Goal: Find specific page/section: Find specific page/section

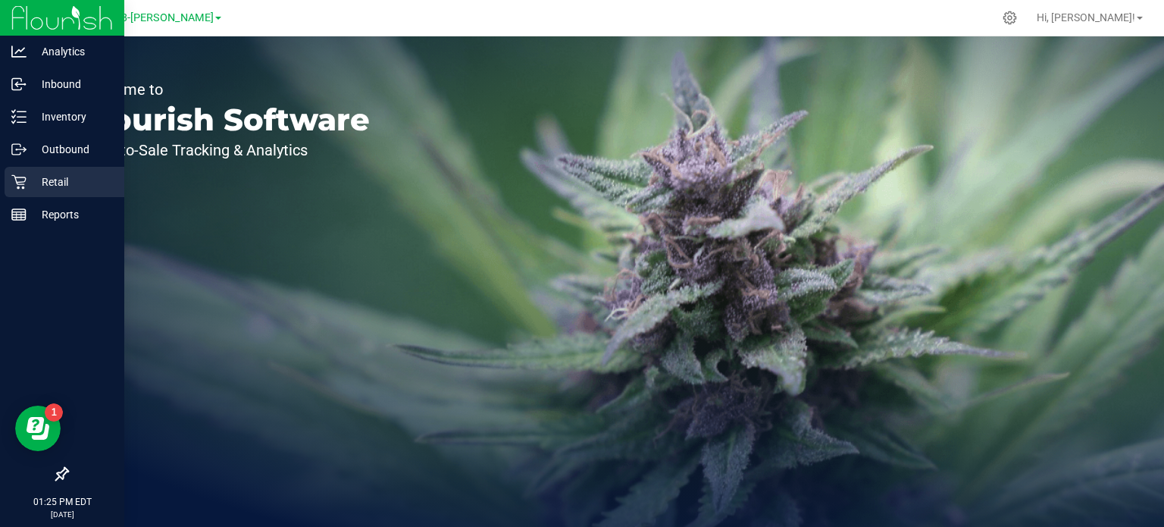
click at [42, 189] on p "Retail" at bounding box center [72, 182] width 91 height 18
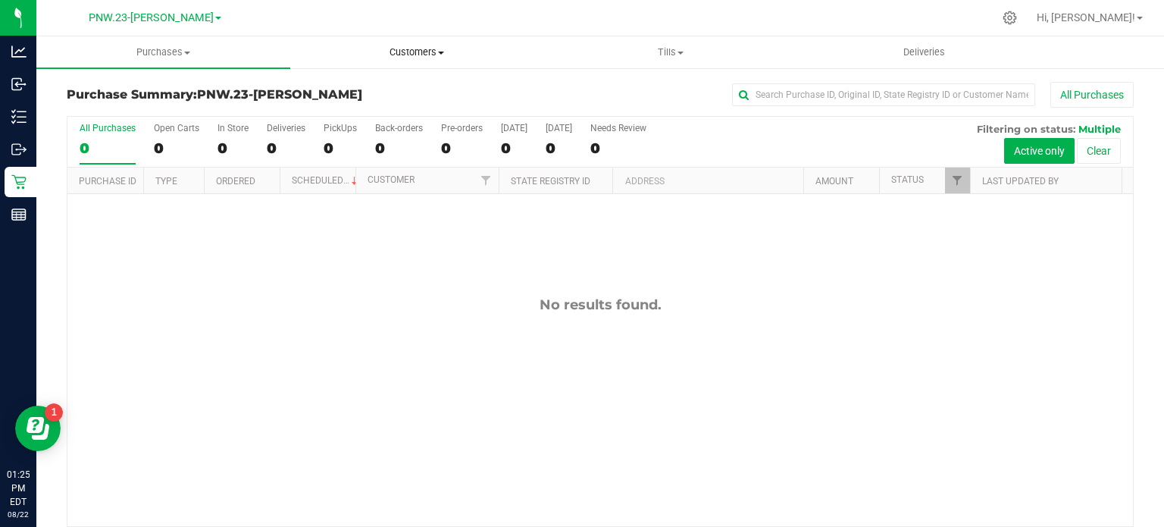
click at [442, 48] on span "Customers" at bounding box center [417, 52] width 252 height 14
click at [197, 11] on div "PNW.23-Dalton" at bounding box center [154, 17] width 221 height 23
click at [215, 19] on span at bounding box center [218, 18] width 6 height 3
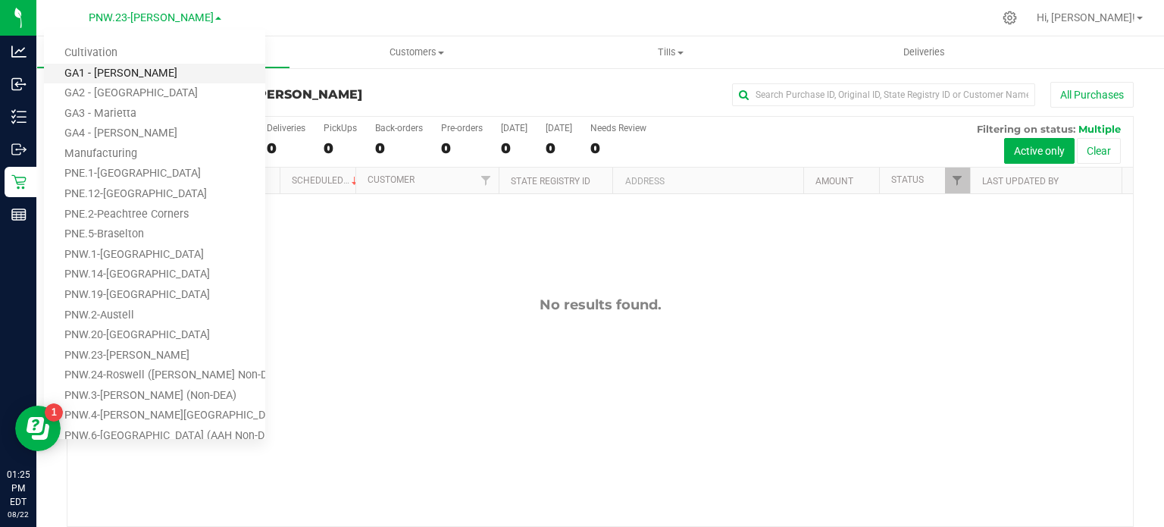
click at [133, 64] on link "GA1 - [PERSON_NAME]" at bounding box center [154, 74] width 221 height 20
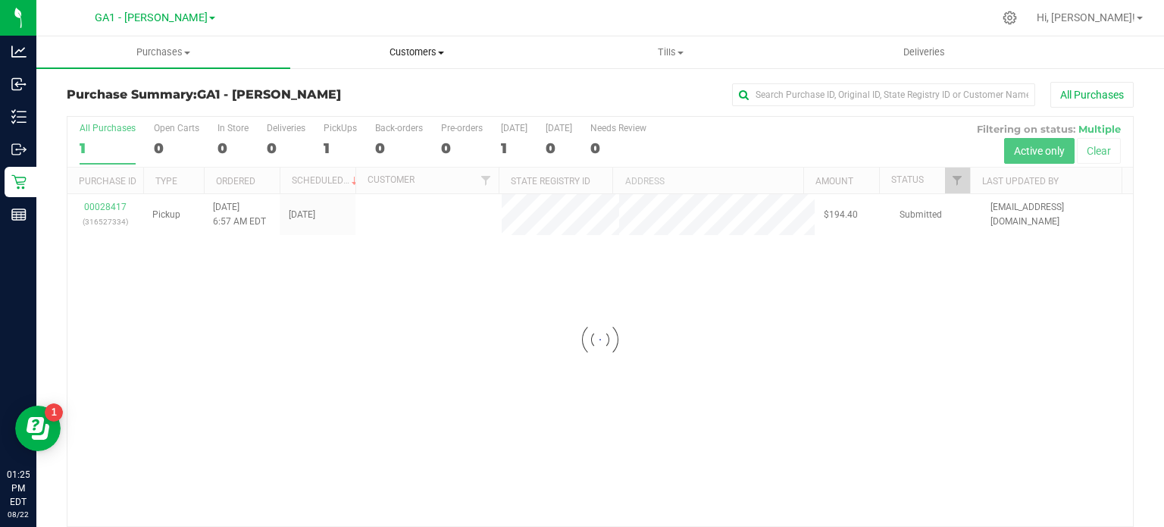
click at [446, 52] on span "Customers" at bounding box center [417, 52] width 252 height 14
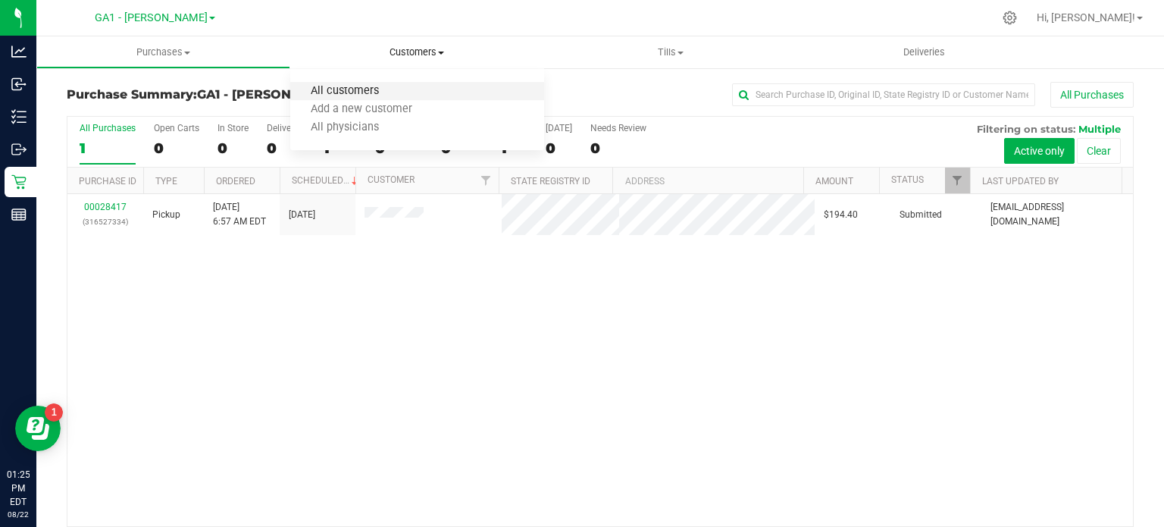
click at [378, 96] on span "All customers" at bounding box center [344, 91] width 109 height 13
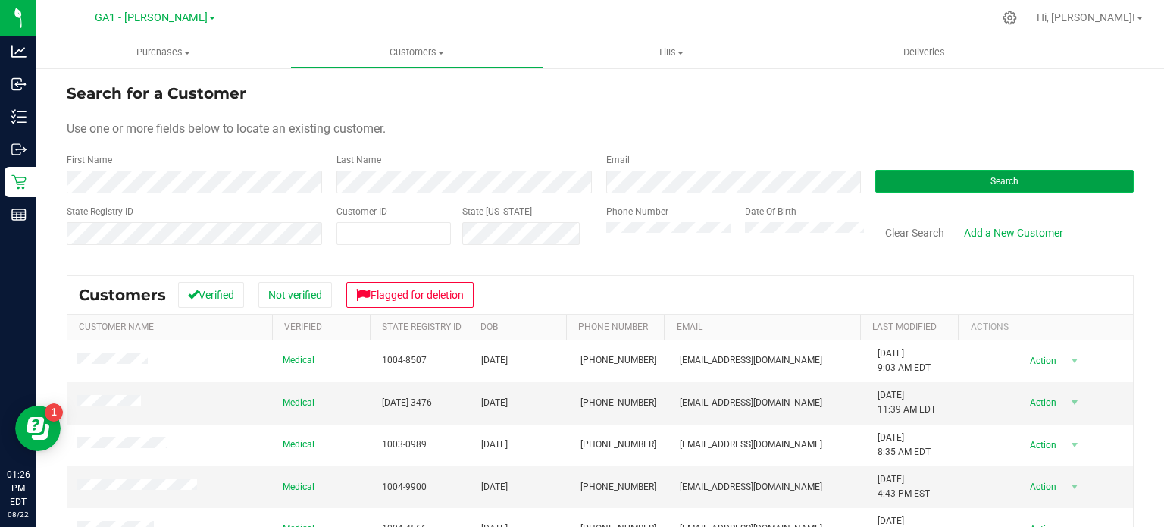
click at [976, 189] on button "Search" at bounding box center [1004, 181] width 258 height 23
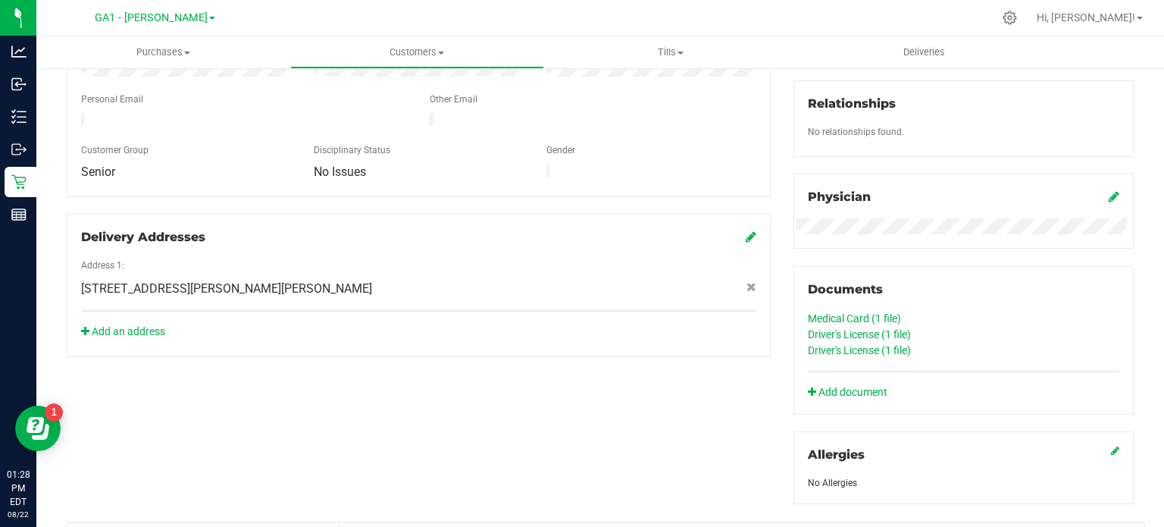
scroll to position [455, 0]
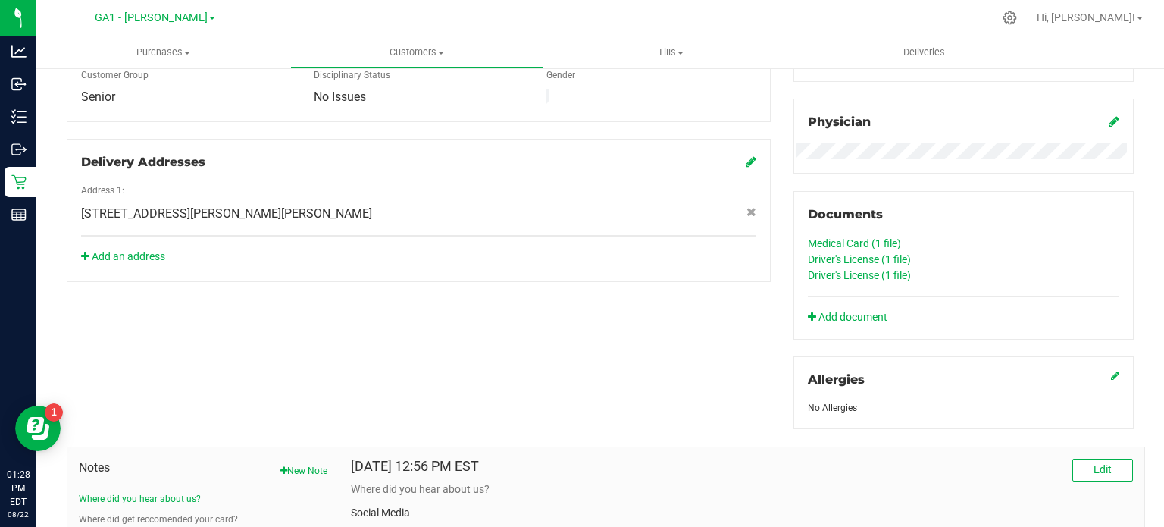
click at [843, 240] on link "Medical Card (1 file)" at bounding box center [854, 243] width 93 height 12
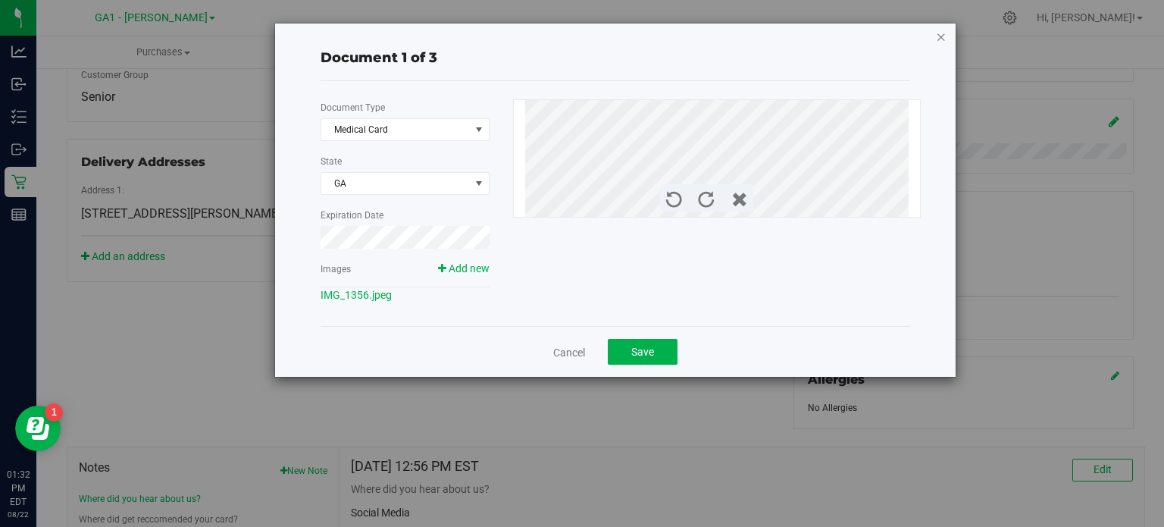
click at [936, 36] on icon "button" at bounding box center [941, 36] width 11 height 18
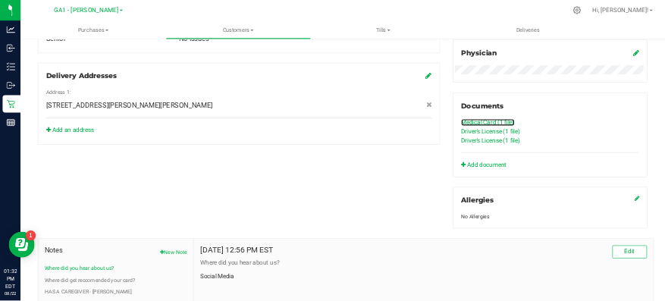
scroll to position [473, 0]
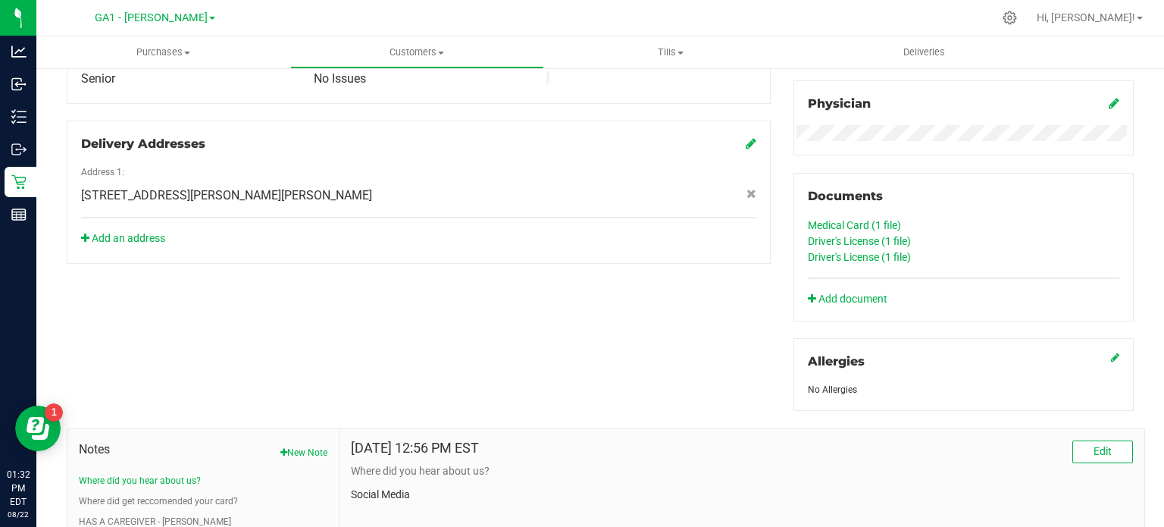
click at [833, 221] on link "Medical Card (1 file)" at bounding box center [854, 225] width 93 height 12
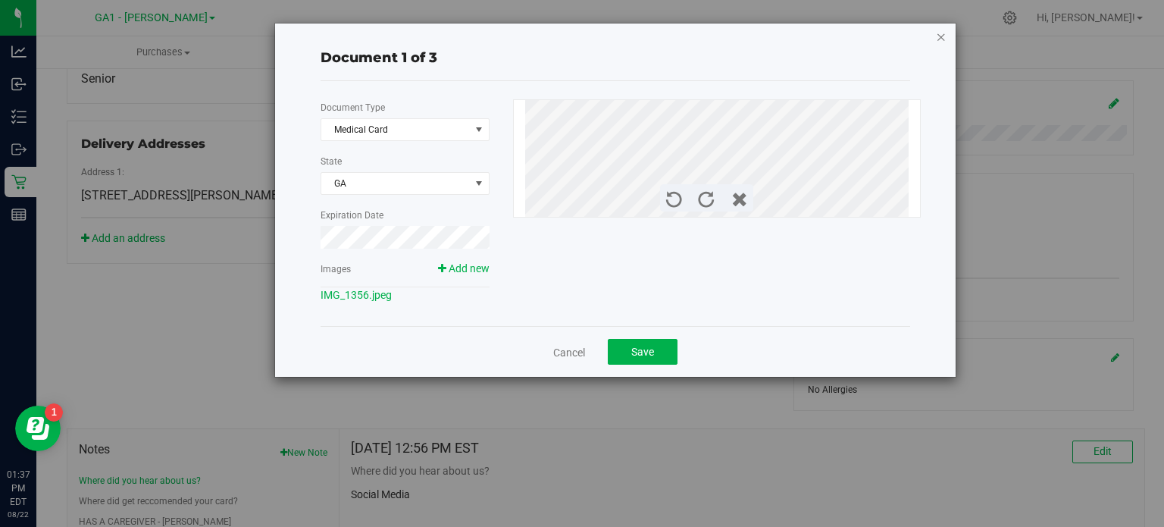
click at [938, 36] on icon "button" at bounding box center [941, 36] width 11 height 18
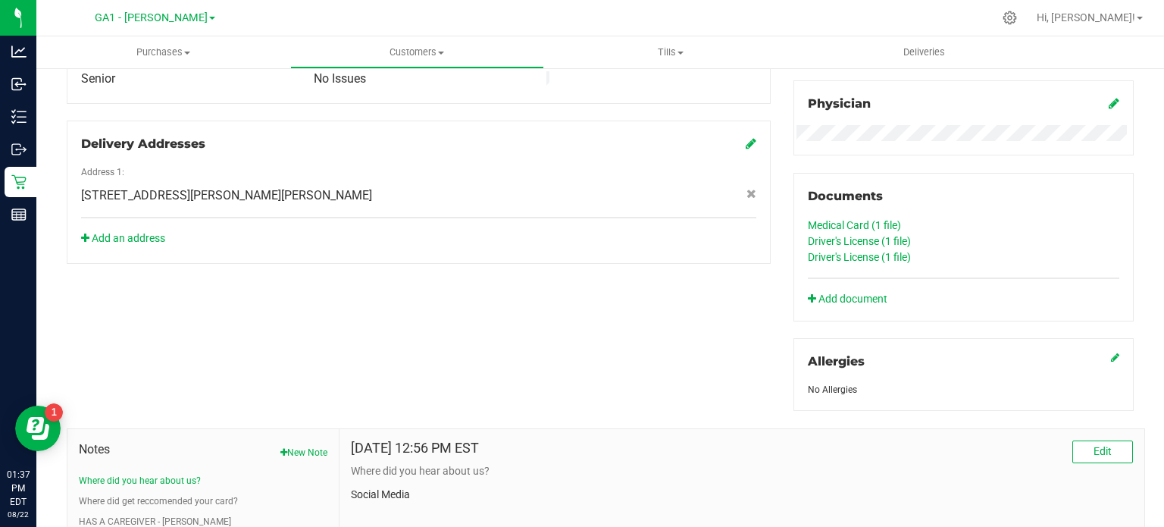
click at [808, 240] on link "Driver's License (1 file)" at bounding box center [859, 241] width 103 height 12
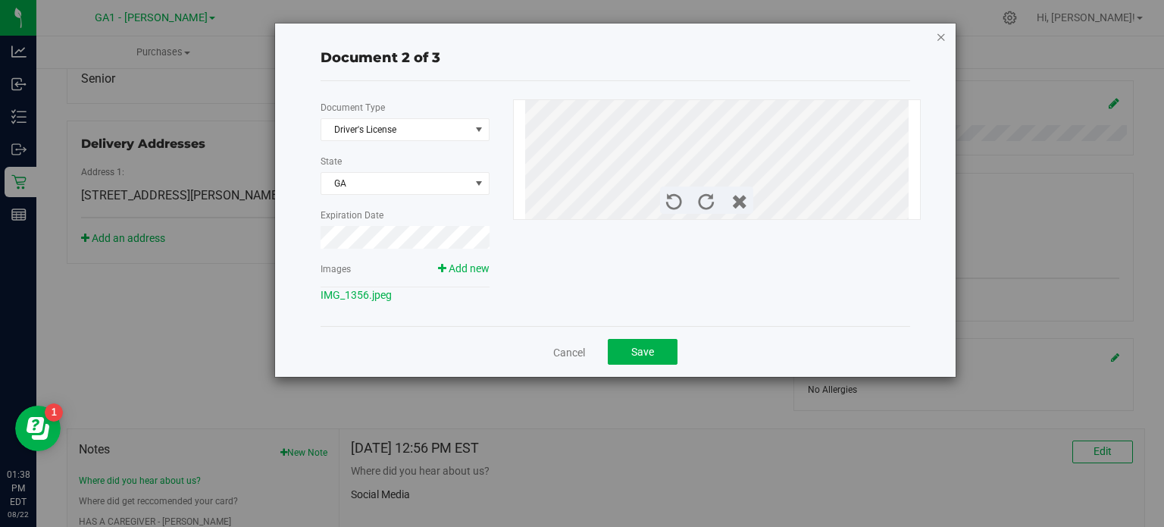
click at [940, 39] on icon "button" at bounding box center [941, 36] width 11 height 18
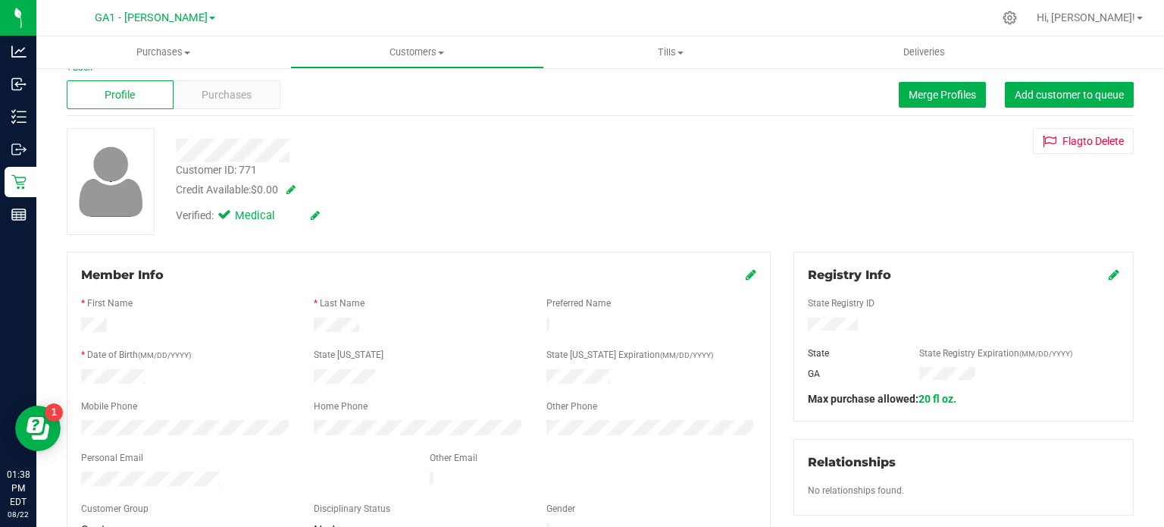
scroll to position [18, 0]
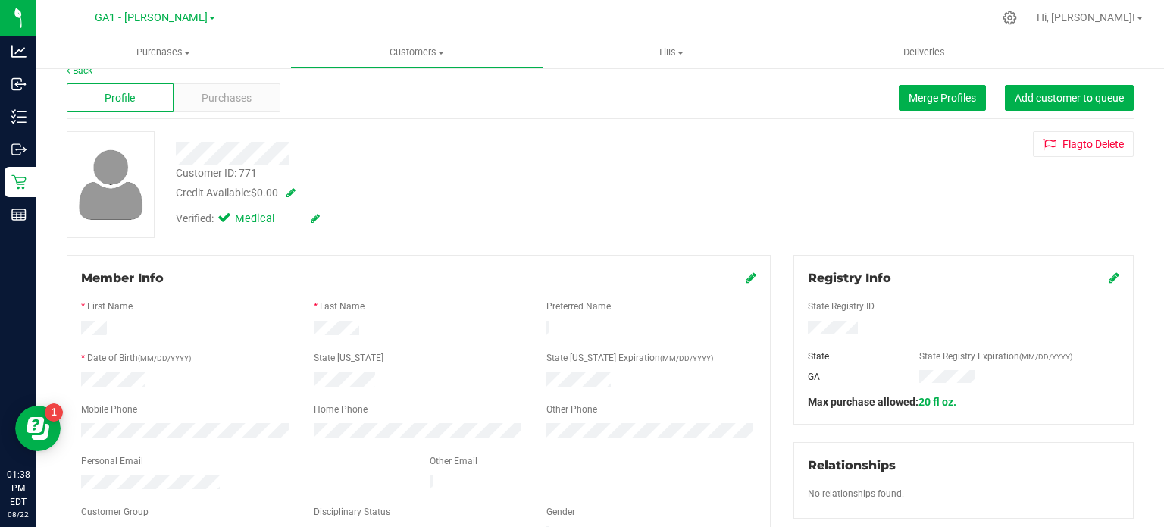
click at [394, 381] on div at bounding box center [418, 381] width 233 height 18
click at [382, 334] on div at bounding box center [418, 330] width 233 height 18
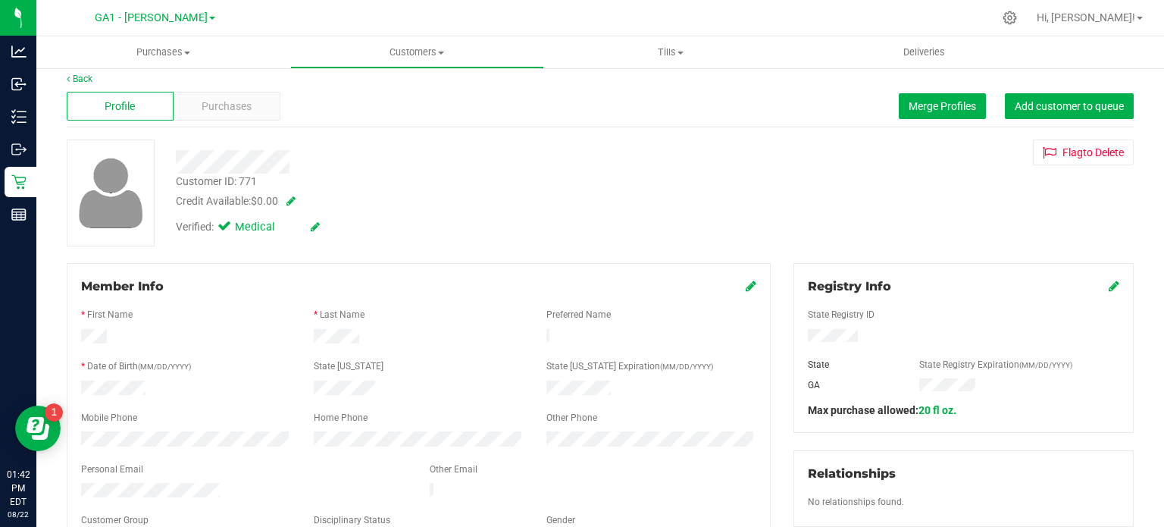
scroll to position [0, 0]
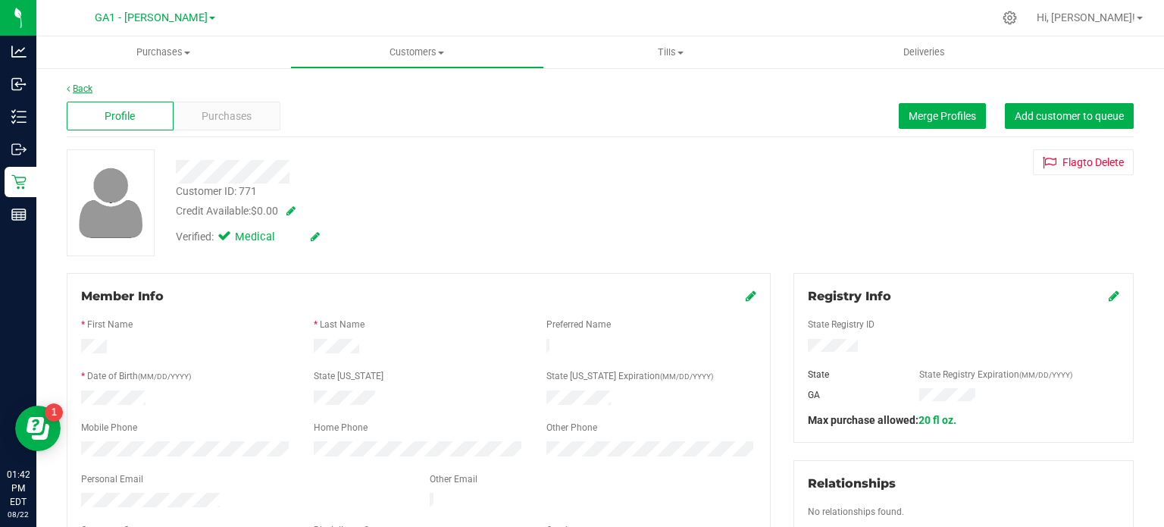
click at [79, 91] on link "Back" at bounding box center [80, 88] width 26 height 11
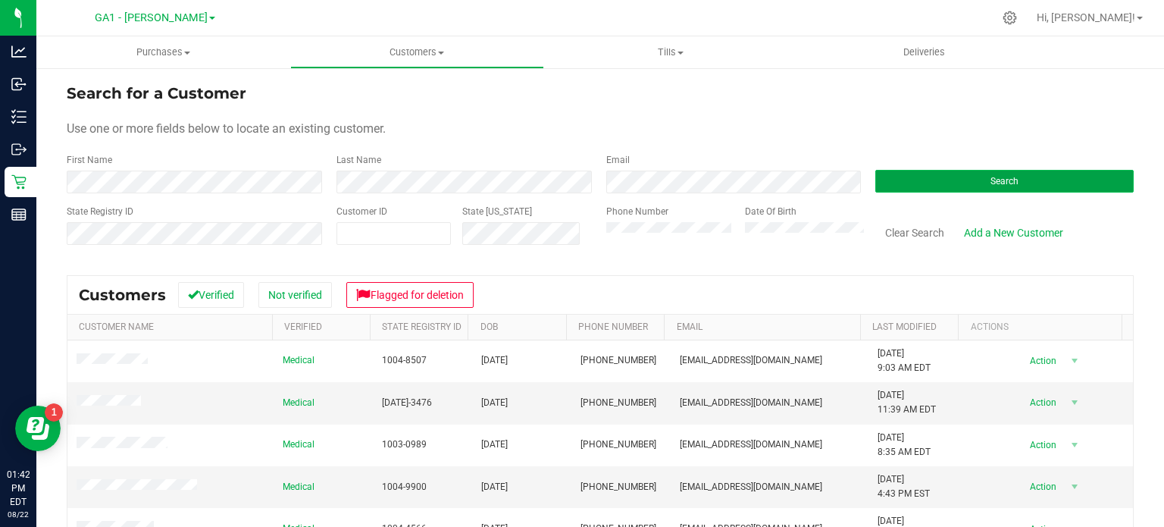
click at [1006, 185] on span "Search" at bounding box center [1005, 181] width 28 height 11
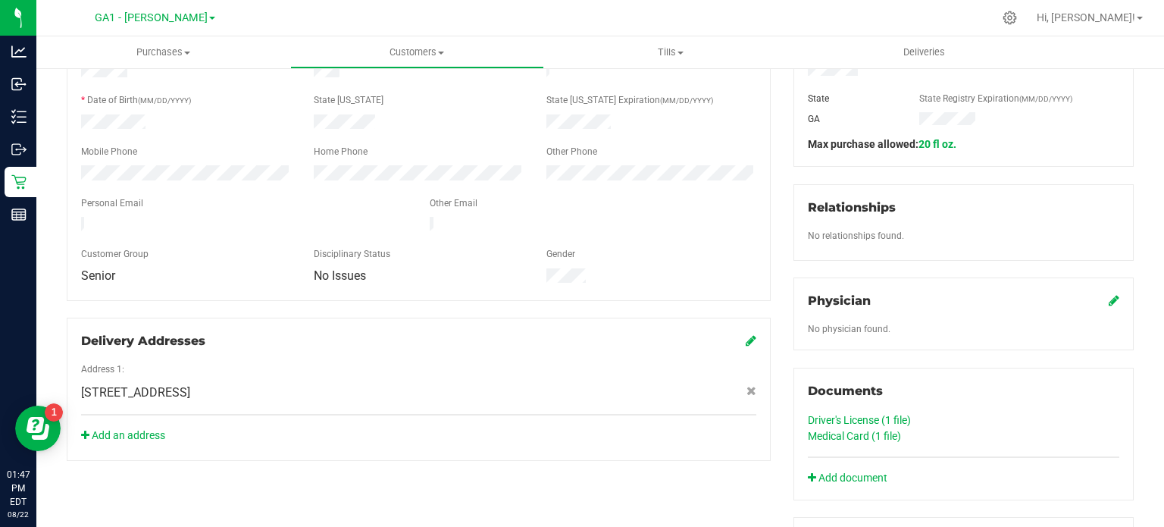
scroll to position [303, 0]
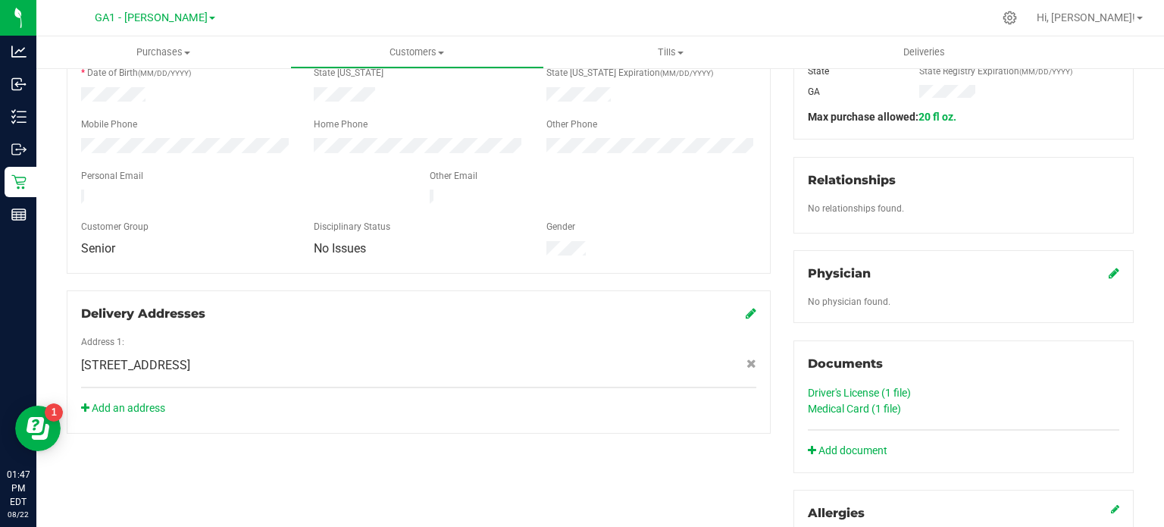
click at [845, 409] on link "Medical Card (1 file)" at bounding box center [854, 408] width 93 height 12
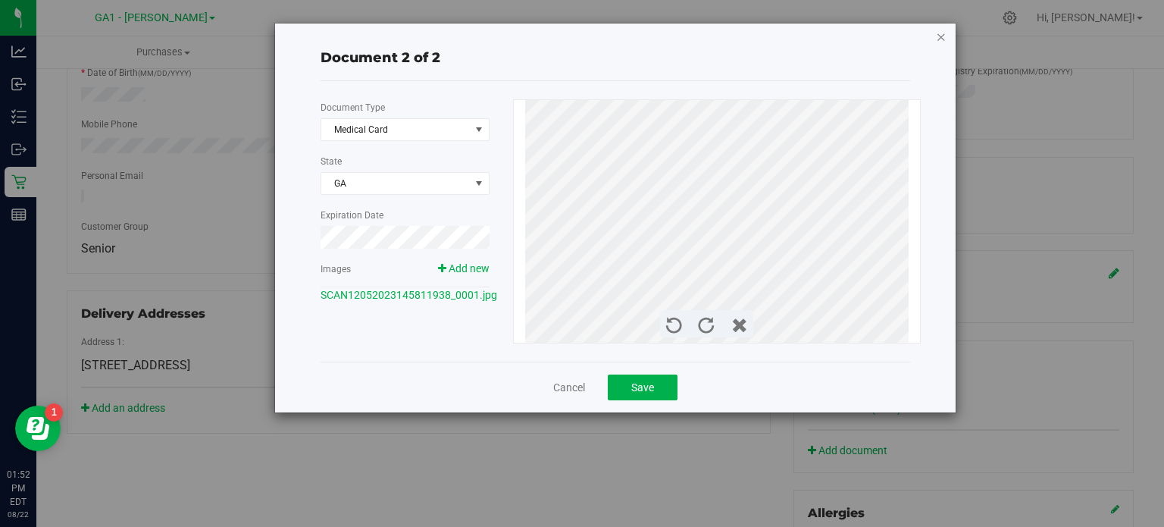
click at [940, 36] on icon "button" at bounding box center [941, 36] width 11 height 18
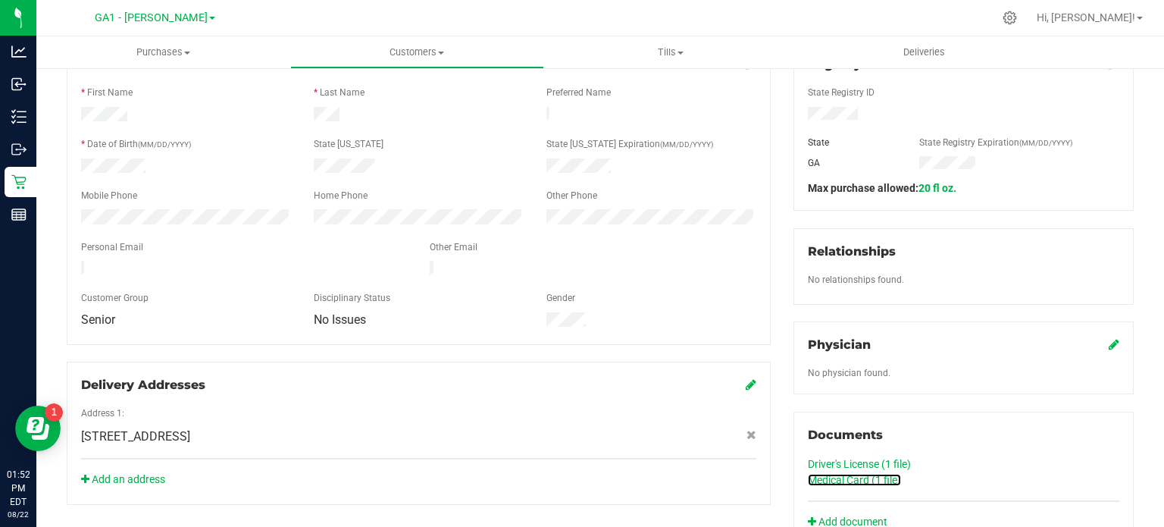
scroll to position [227, 0]
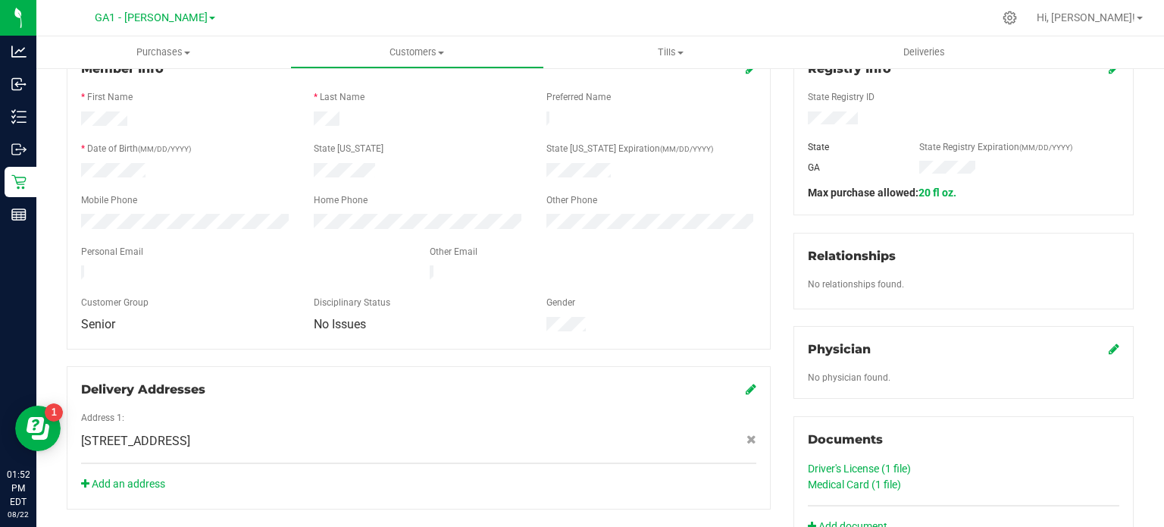
click at [870, 465] on link "Driver's License (1 file)" at bounding box center [859, 468] width 103 height 12
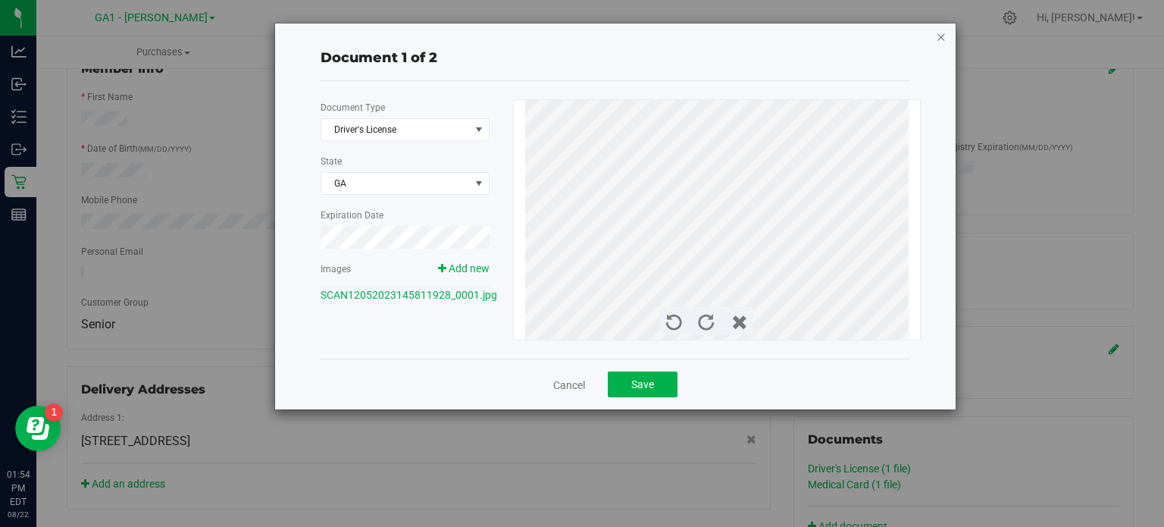
click at [943, 34] on icon "button" at bounding box center [941, 36] width 11 height 18
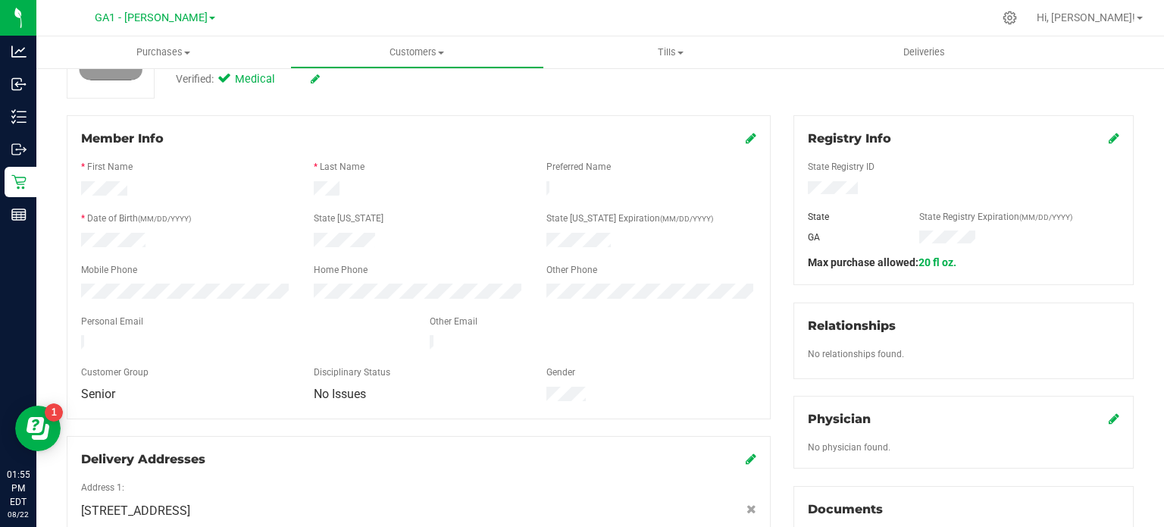
scroll to position [152, 0]
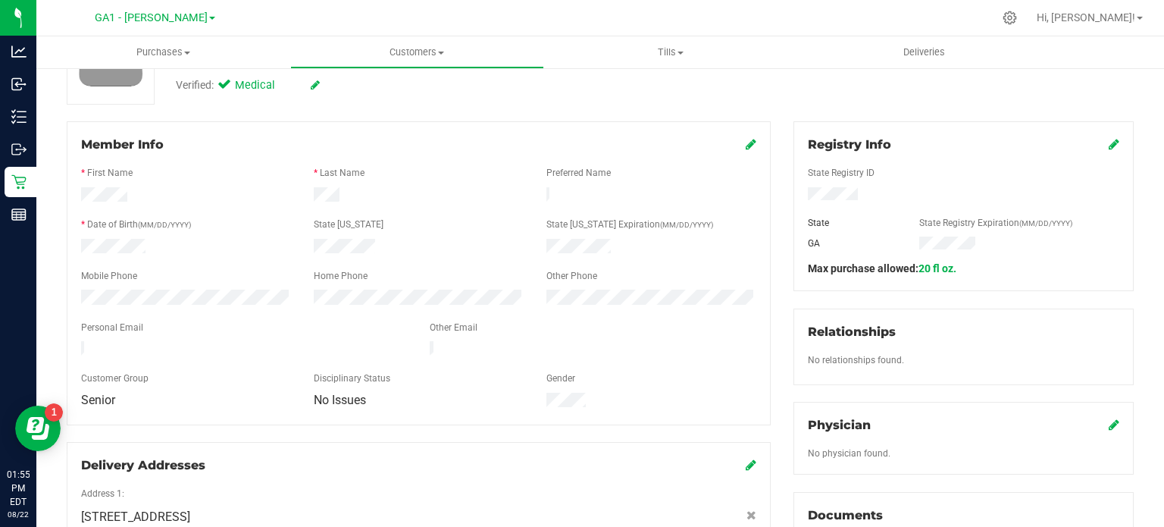
drag, startPoint x: 308, startPoint y: 242, endPoint x: 376, endPoint y: 247, distance: 68.4
click at [376, 247] on div at bounding box center [418, 248] width 233 height 18
click at [344, 196] on div at bounding box center [418, 196] width 233 height 18
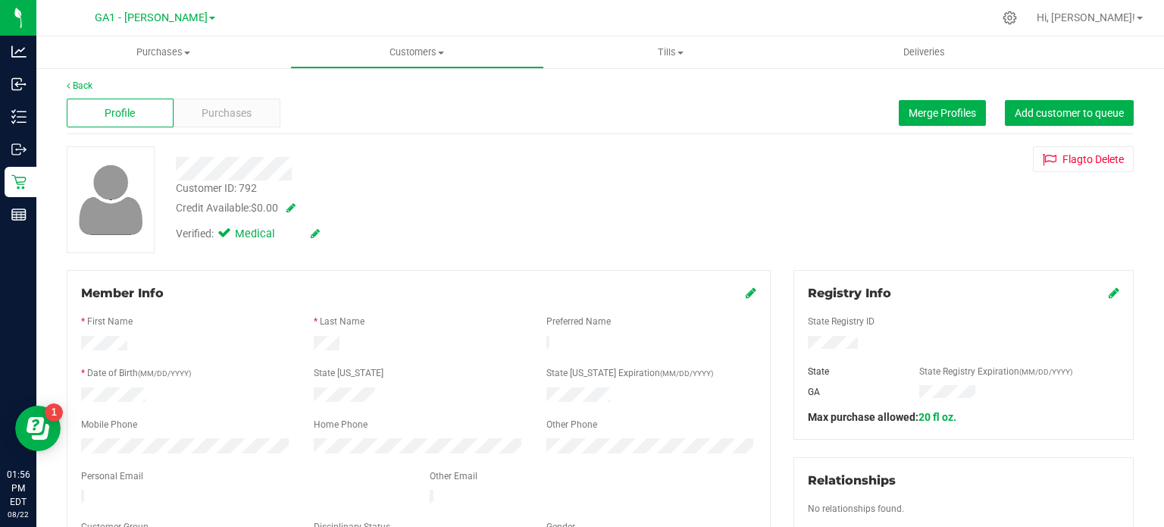
scroll to position [0, 0]
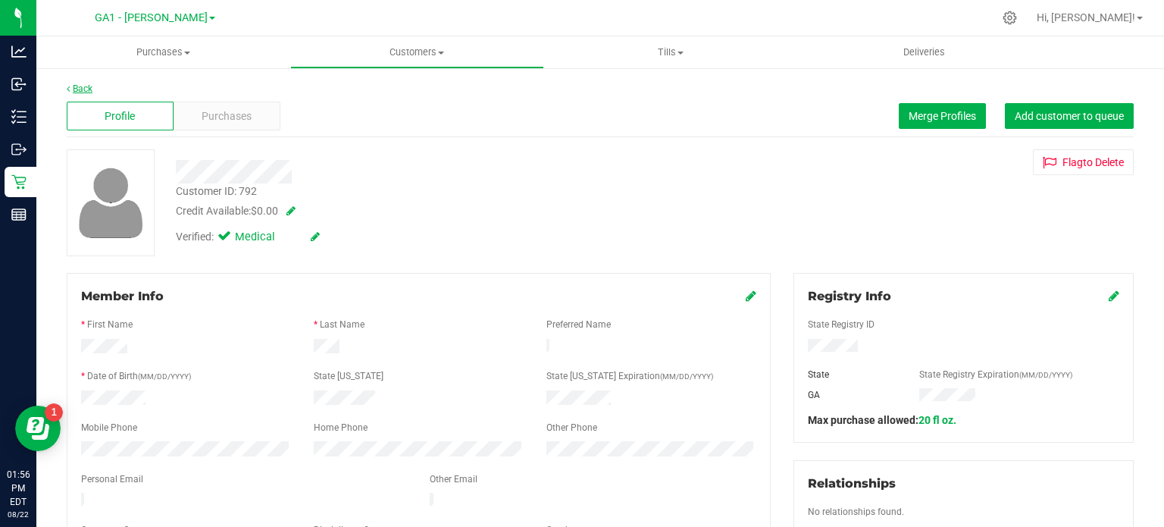
click at [74, 89] on link "Back" at bounding box center [80, 88] width 26 height 11
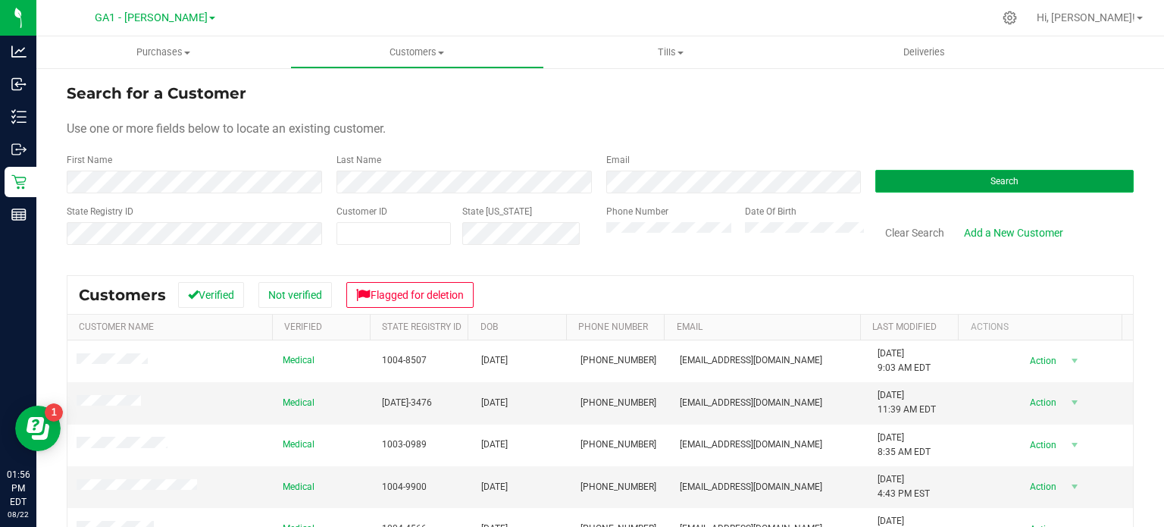
click at [1014, 172] on button "Search" at bounding box center [1004, 181] width 258 height 23
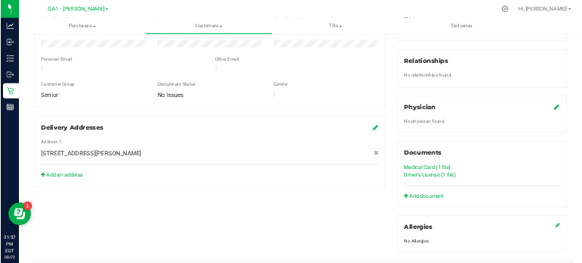
scroll to position [379, 0]
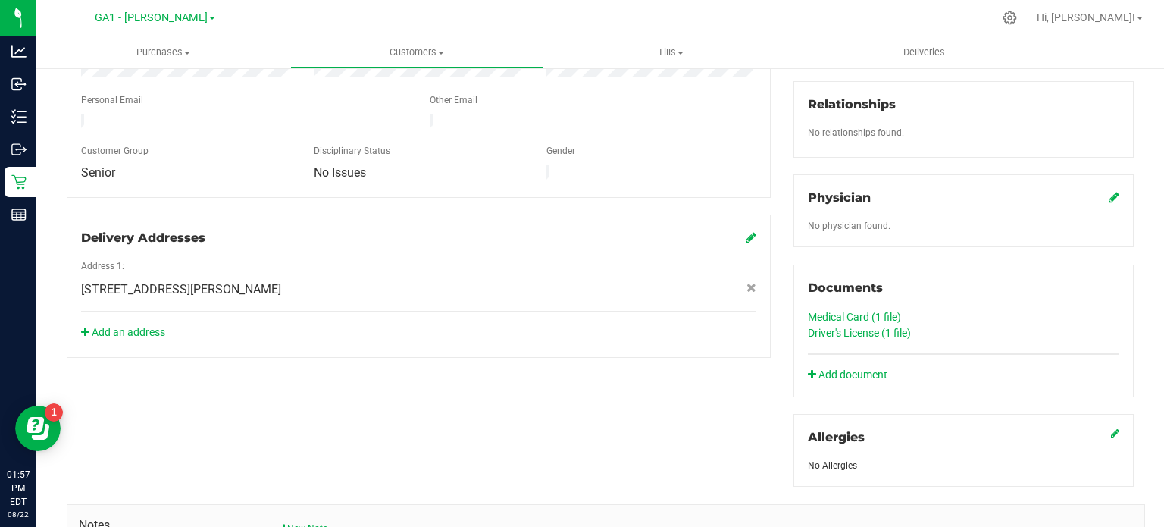
click at [860, 311] on link "Medical Card (1 file)" at bounding box center [854, 317] width 93 height 12
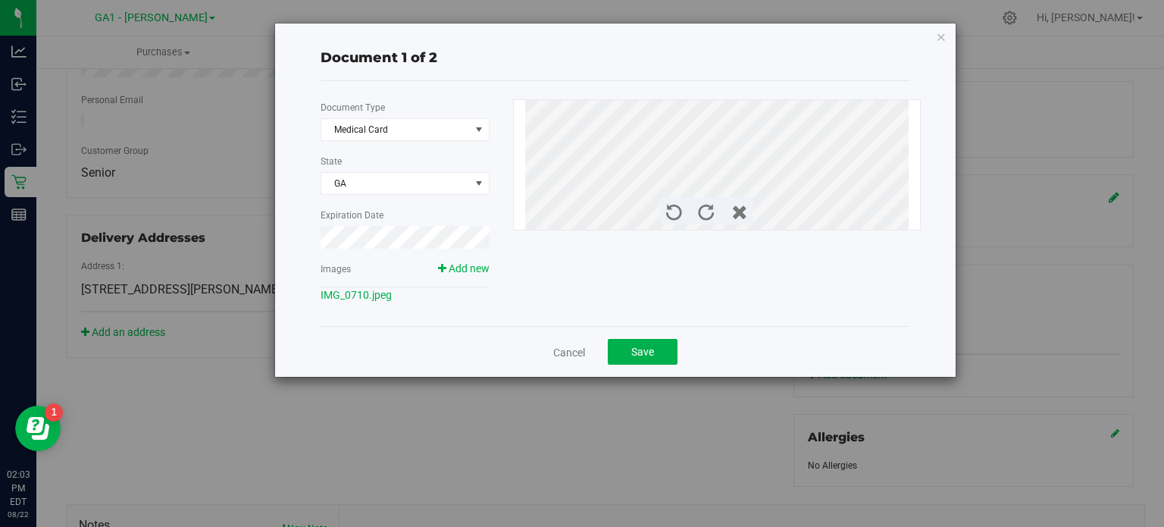
click at [567, 444] on div "Document 1 of 2 Document Type Medical Card 5 State GA Expiration Date Images Ad…" at bounding box center [588, 263] width 1176 height 527
click at [946, 37] on icon "button" at bounding box center [941, 36] width 11 height 18
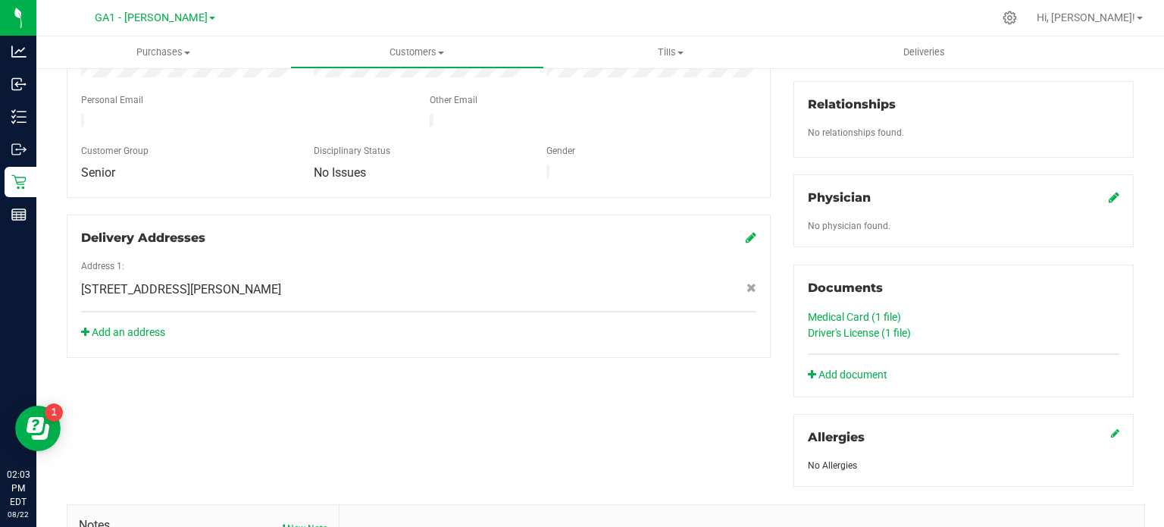
click at [868, 327] on link "Driver's License (1 file)" at bounding box center [859, 333] width 103 height 12
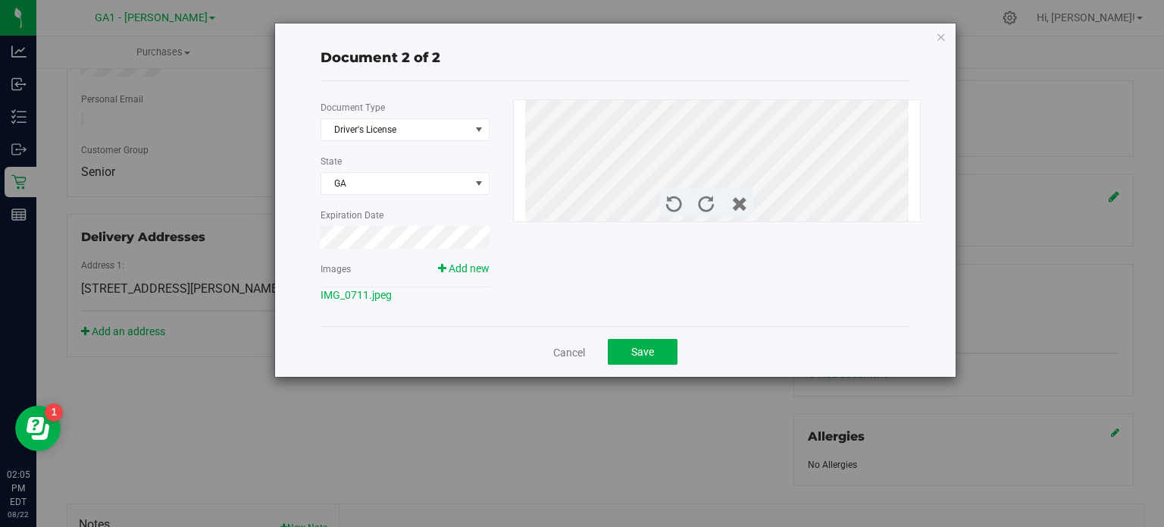
scroll to position [380, 0]
click at [1027, 233] on div "Document 2 of 2 Document Type Driver's License 1 State GA Expiration Date Image…" at bounding box center [588, 263] width 1176 height 527
click at [940, 36] on icon "button" at bounding box center [941, 36] width 11 height 18
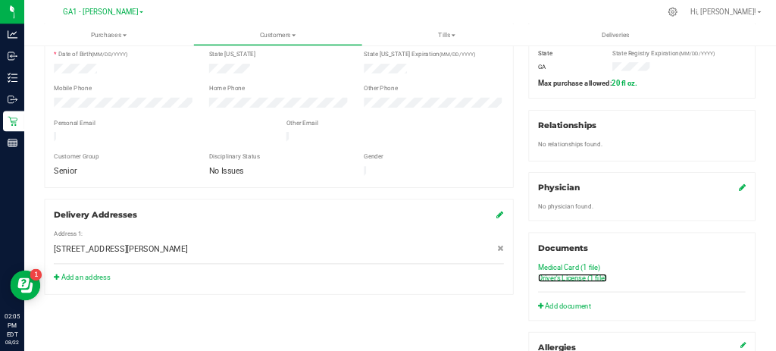
scroll to position [304, 0]
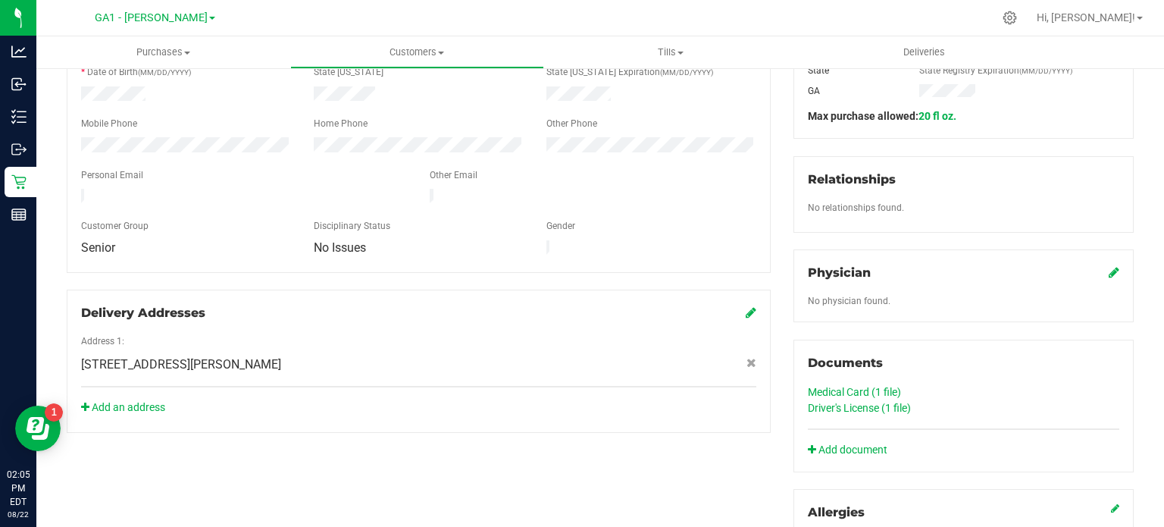
click at [857, 406] on link "Driver's License (1 file)" at bounding box center [859, 408] width 103 height 12
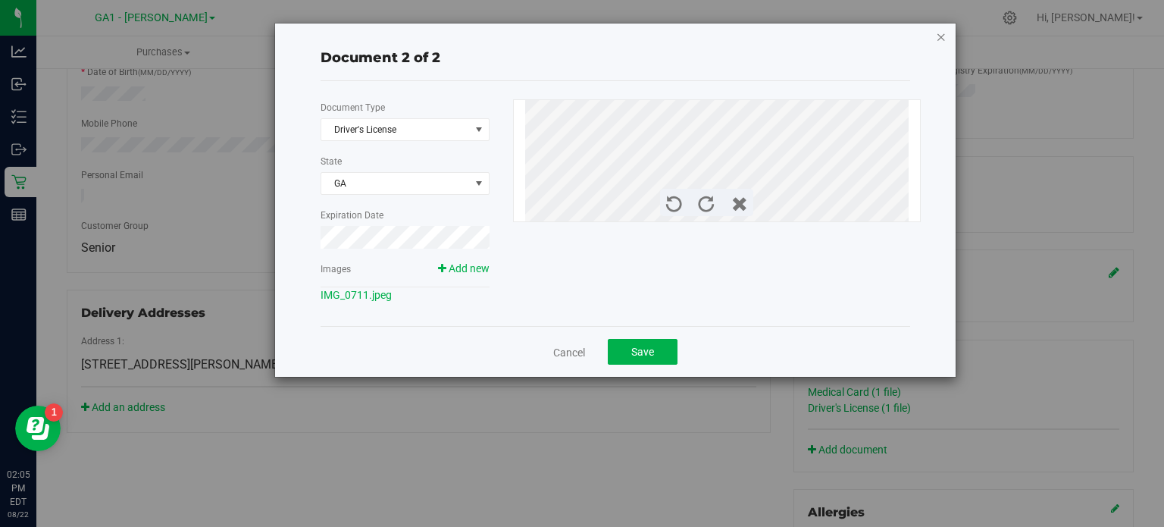
click at [942, 36] on icon "button" at bounding box center [941, 36] width 11 height 18
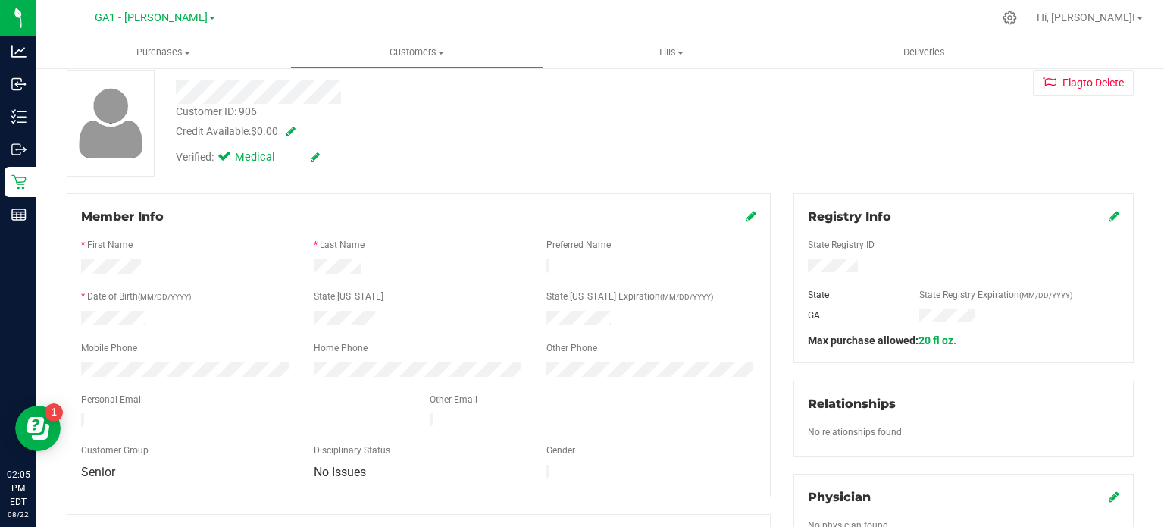
scroll to position [77, 0]
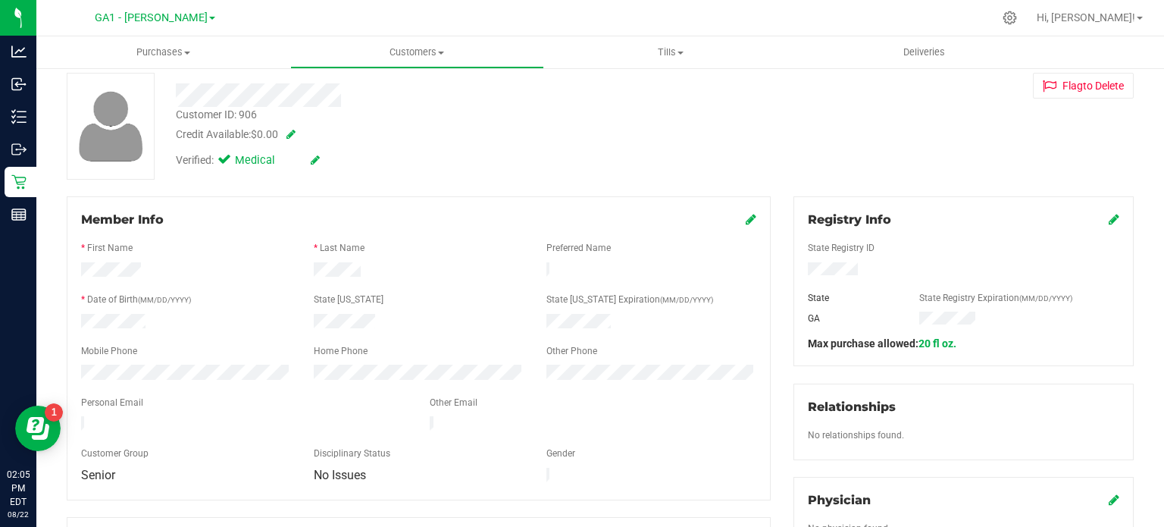
click at [746, 220] on icon at bounding box center [751, 219] width 11 height 12
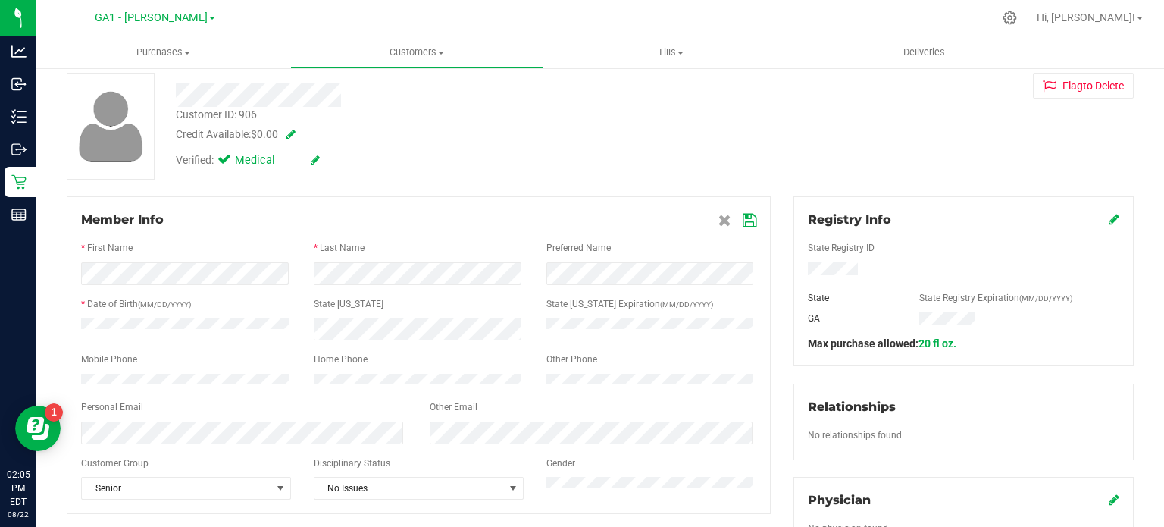
click at [734, 228] on span at bounding box center [738, 220] width 38 height 18
click at [743, 216] on icon at bounding box center [750, 221] width 14 height 12
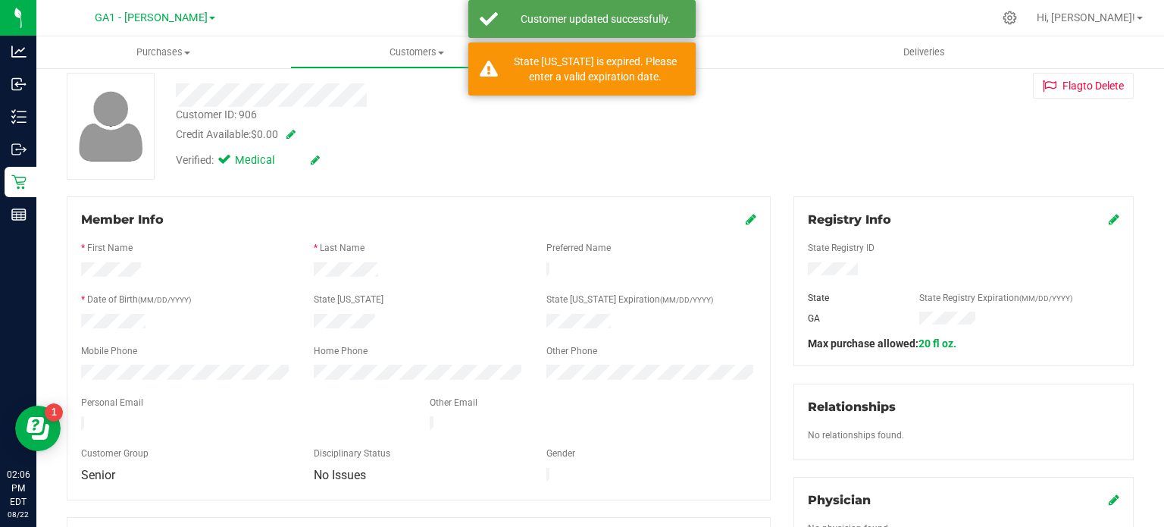
click at [383, 315] on div at bounding box center [418, 323] width 233 height 18
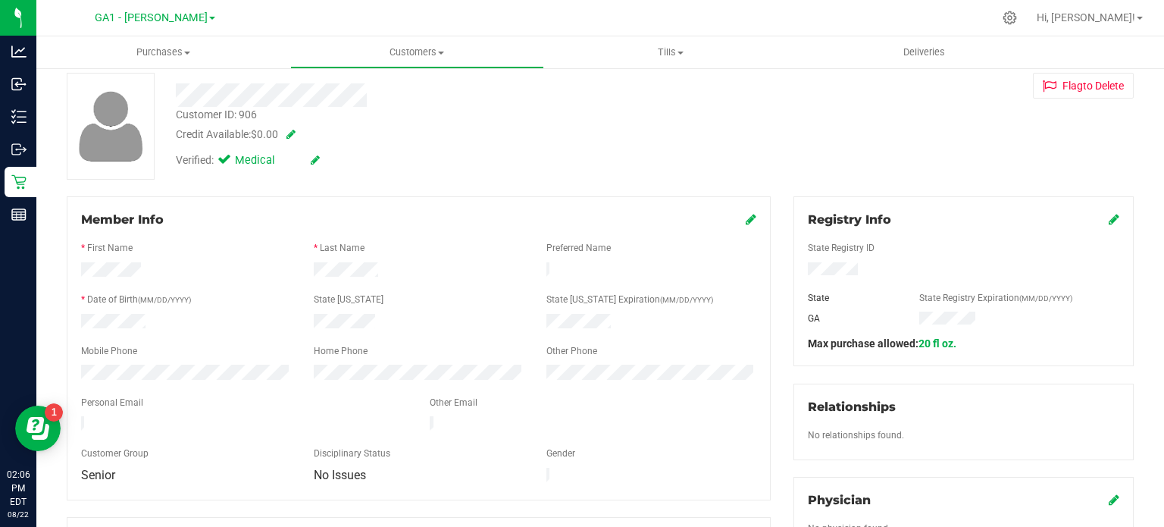
drag, startPoint x: 377, startPoint y: 268, endPoint x: 299, endPoint y: 274, distance: 77.6
click at [302, 274] on div at bounding box center [418, 271] width 233 height 18
click at [376, 266] on div at bounding box center [418, 271] width 233 height 18
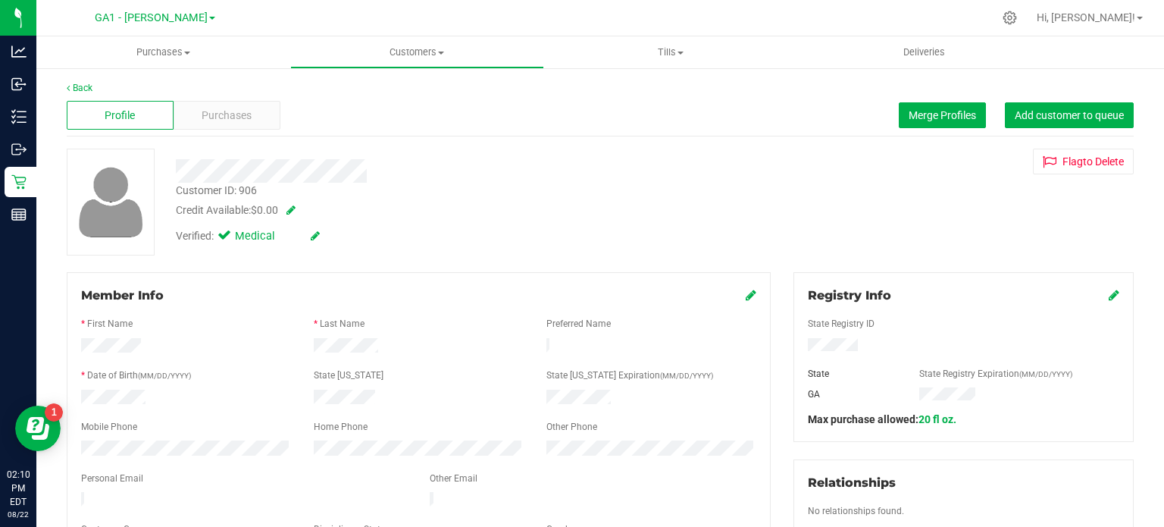
scroll to position [0, 0]
click at [83, 86] on link "Back" at bounding box center [80, 88] width 26 height 11
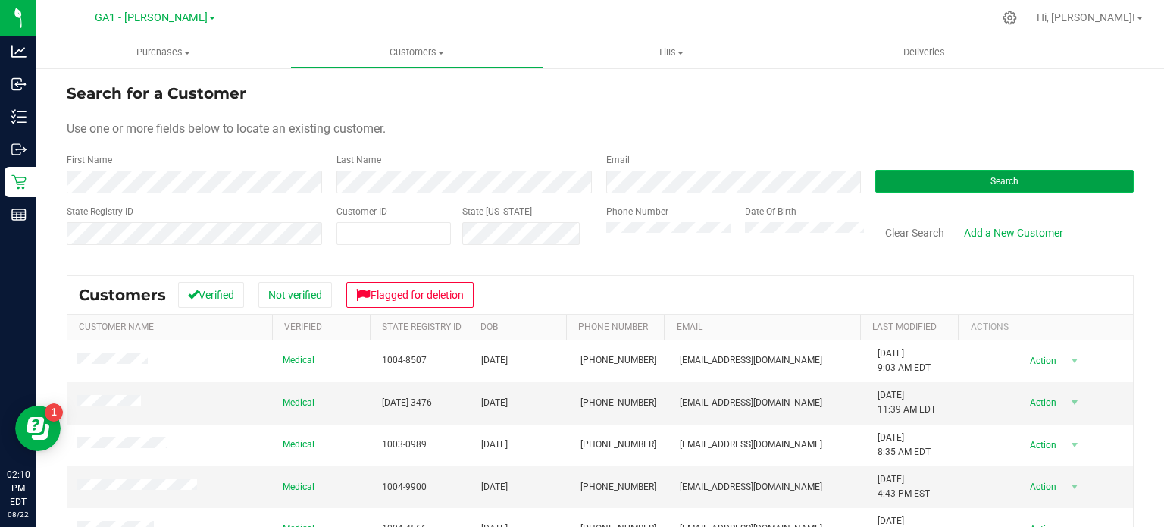
click at [929, 181] on button "Search" at bounding box center [1004, 181] width 258 height 23
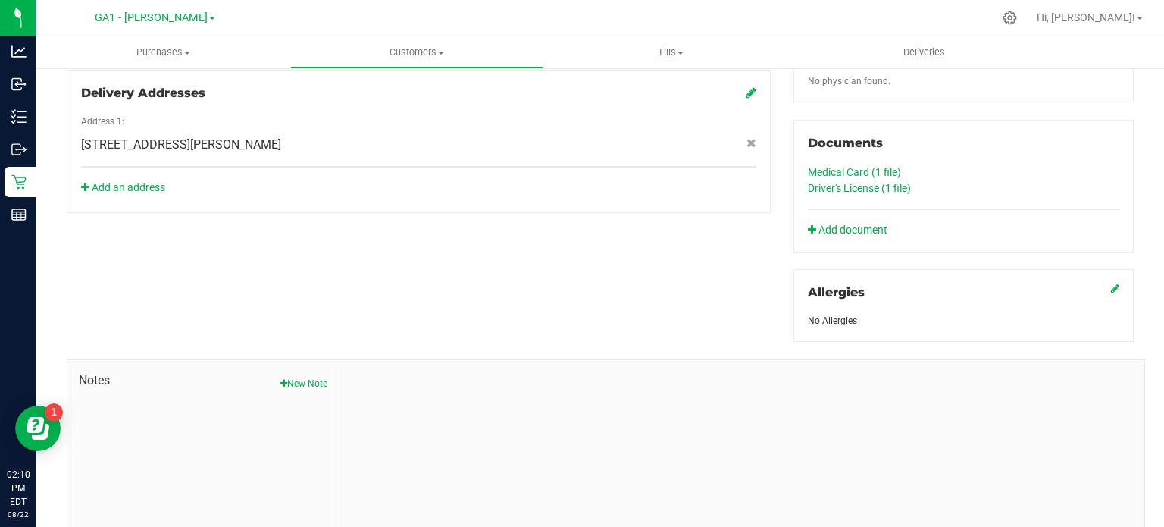
scroll to position [531, 0]
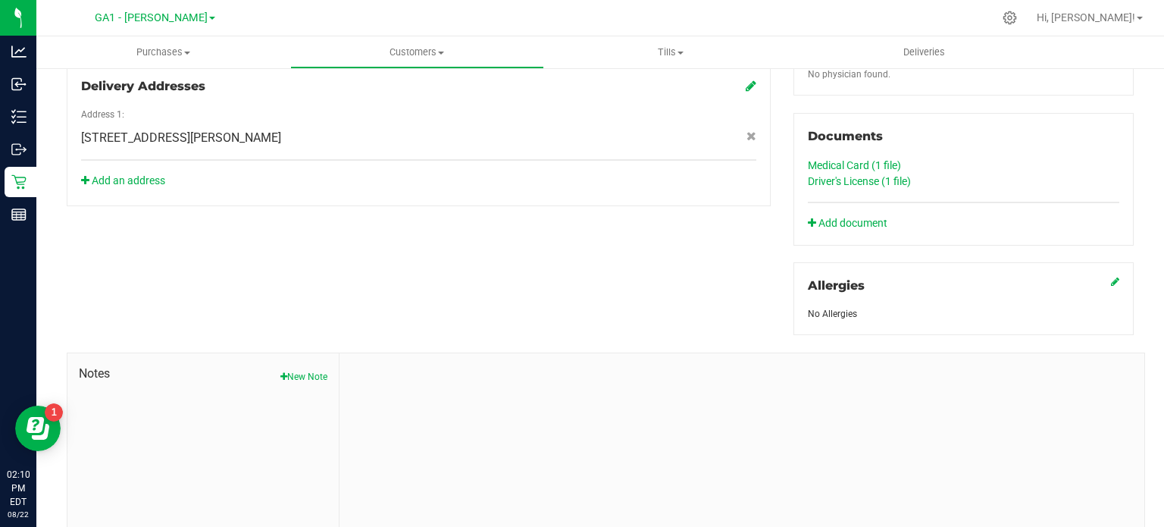
click at [859, 162] on link "Medical Card (1 file)" at bounding box center [854, 165] width 93 height 12
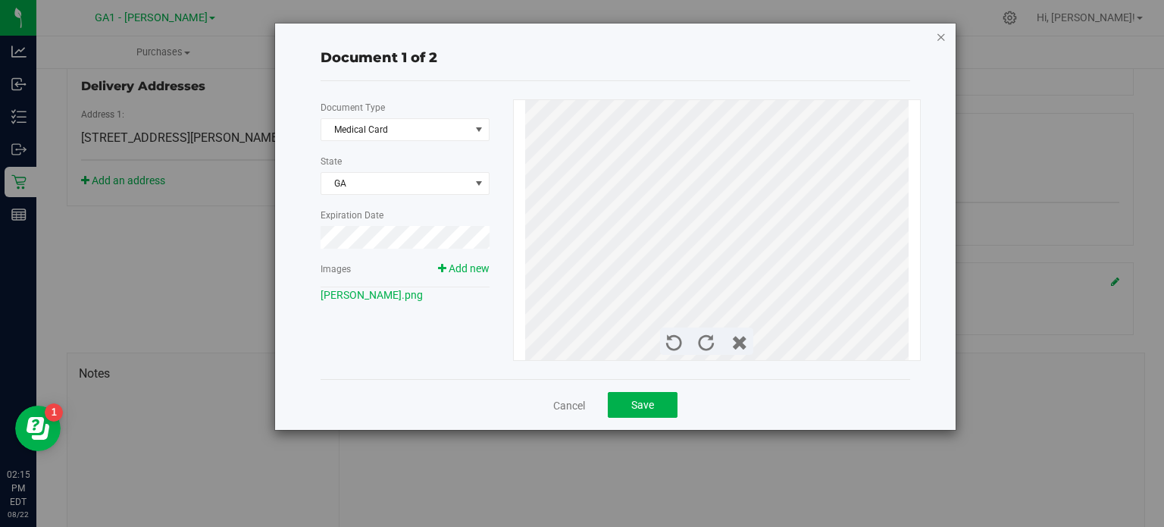
click at [941, 35] on icon "button" at bounding box center [941, 36] width 11 height 18
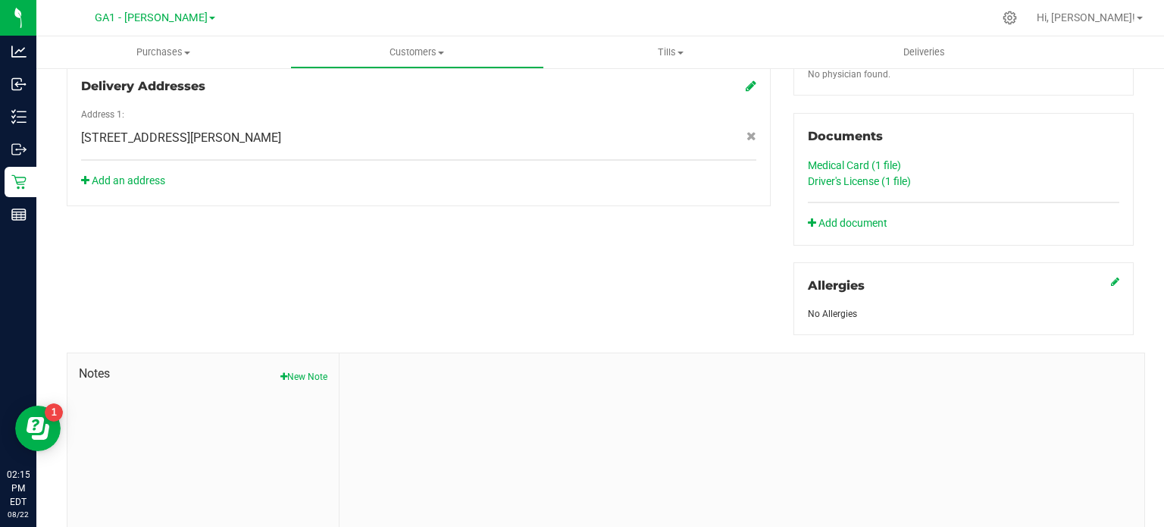
click at [855, 164] on link "Medical Card (1 file)" at bounding box center [854, 165] width 93 height 12
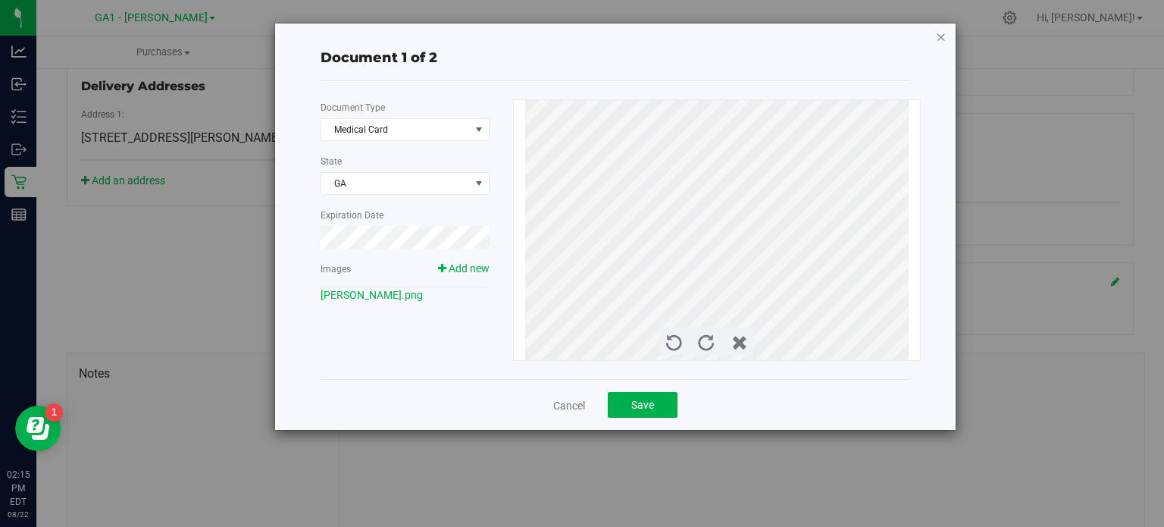
click at [943, 37] on icon "button" at bounding box center [941, 36] width 11 height 18
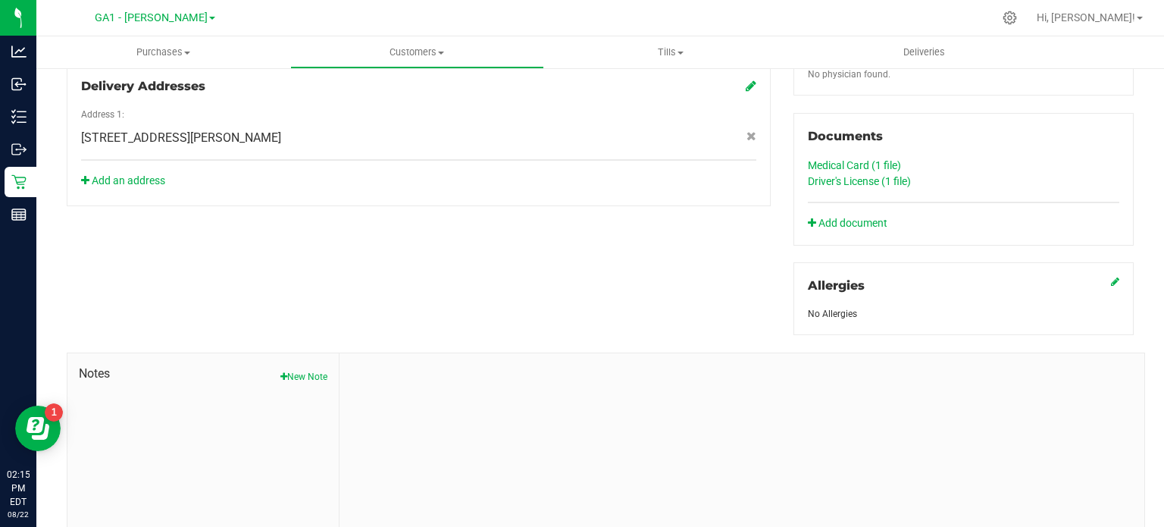
click at [884, 178] on link "Driver's License (1 file)" at bounding box center [859, 181] width 103 height 12
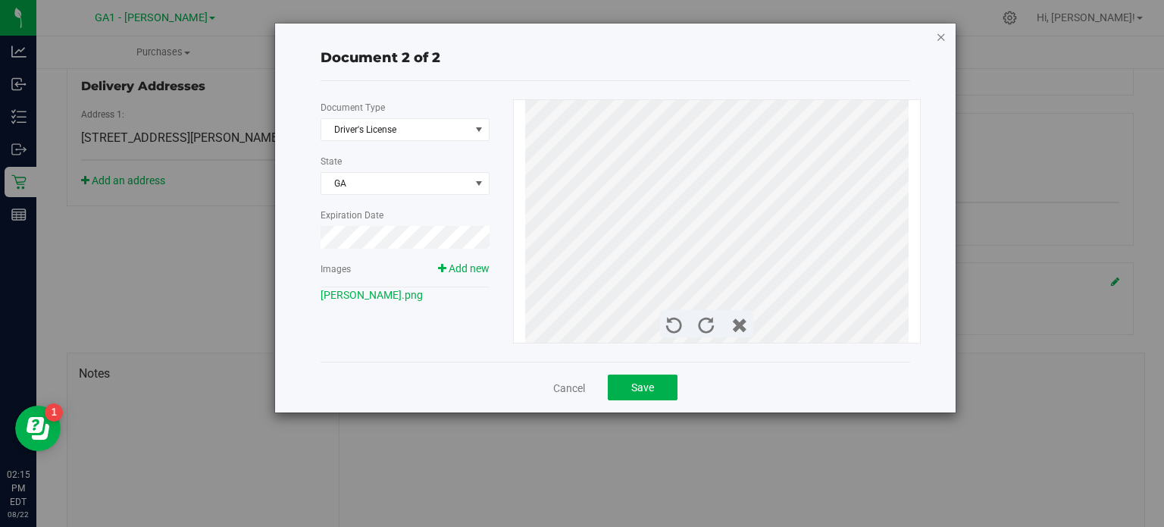
click at [944, 33] on icon "button" at bounding box center [941, 36] width 11 height 18
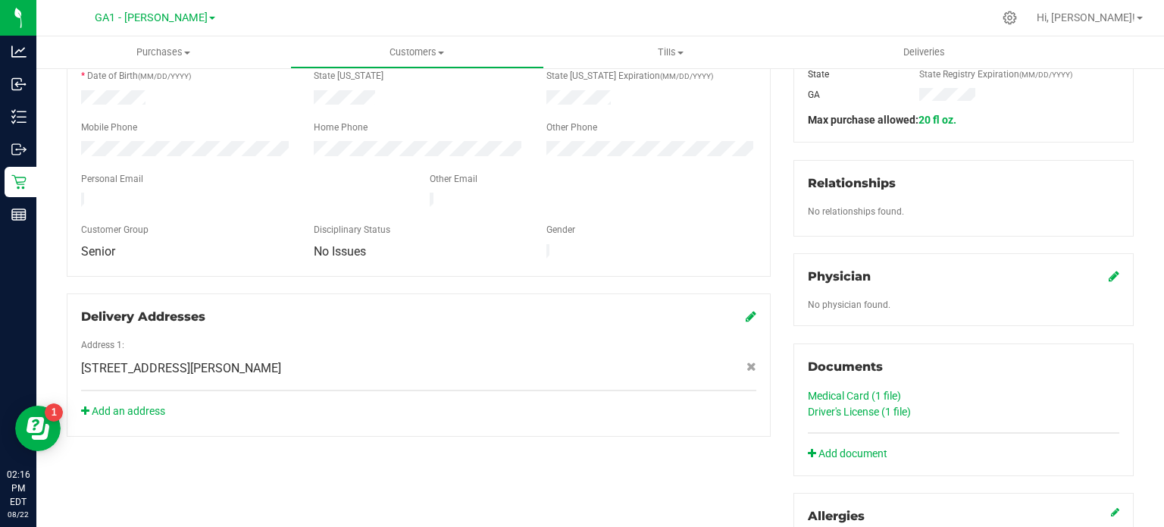
scroll to position [303, 0]
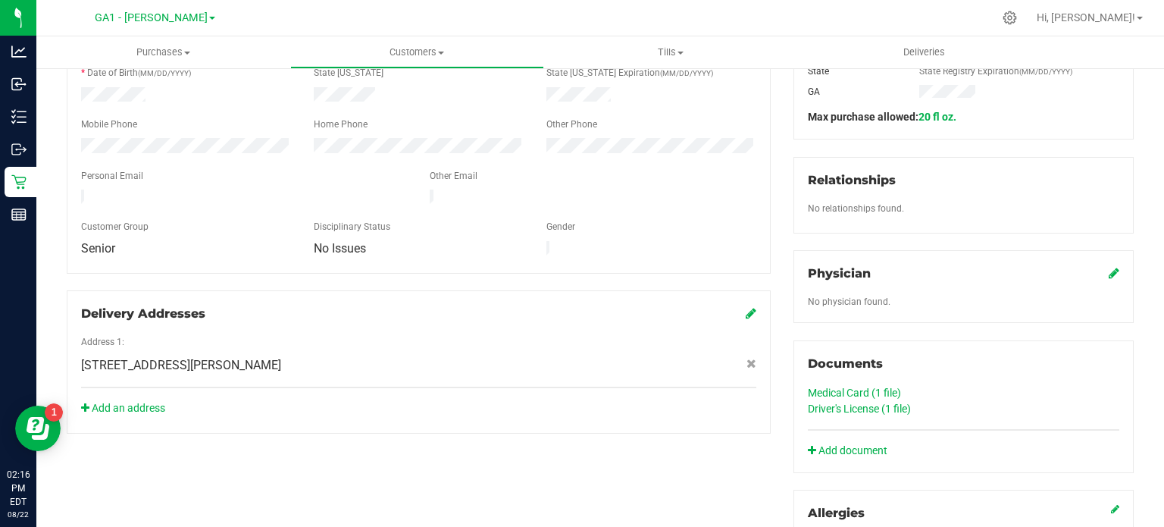
click at [869, 390] on link "Medical Card (1 file)" at bounding box center [854, 393] width 93 height 12
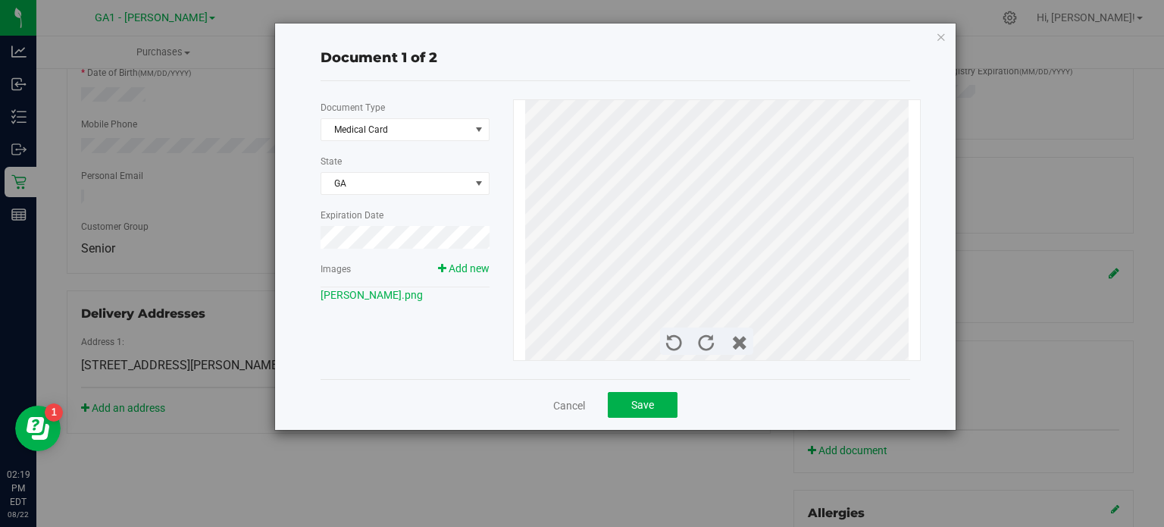
click at [944, 30] on icon "button" at bounding box center [941, 36] width 11 height 18
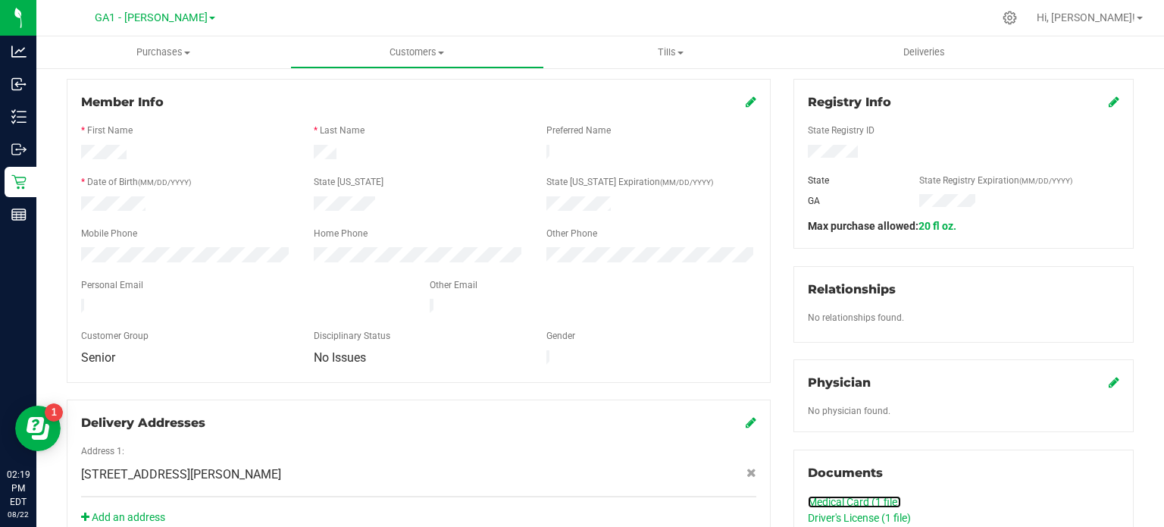
scroll to position [152, 0]
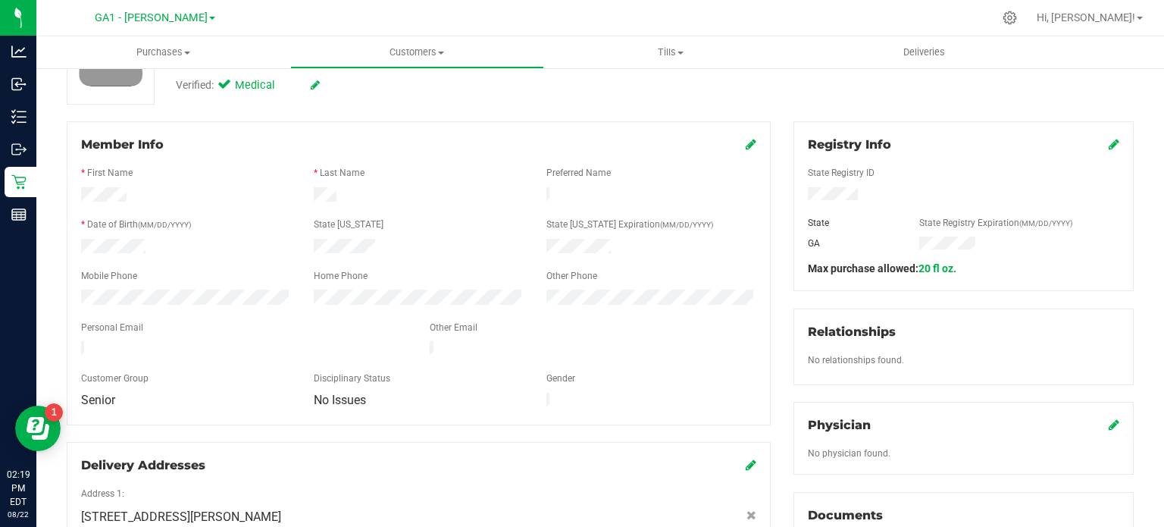
click at [378, 246] on div at bounding box center [418, 248] width 233 height 18
click at [337, 193] on div at bounding box center [418, 196] width 233 height 18
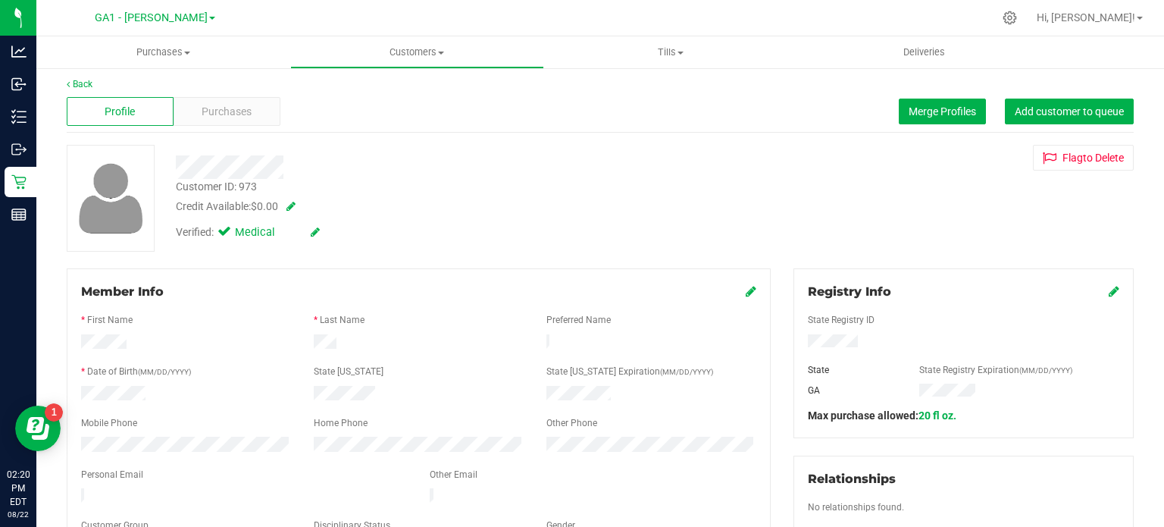
scroll to position [0, 0]
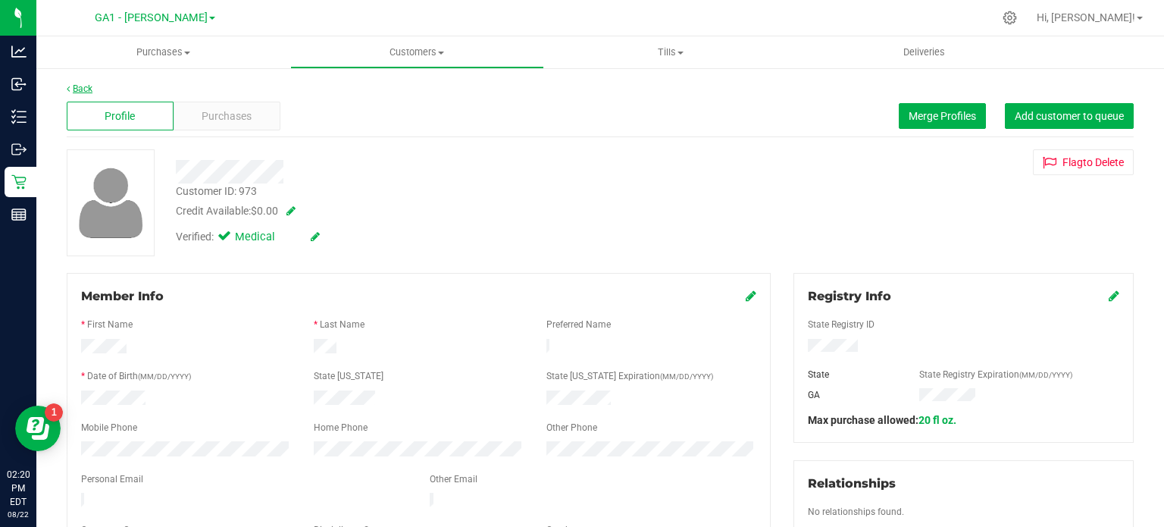
click at [89, 85] on link "Back" at bounding box center [80, 88] width 26 height 11
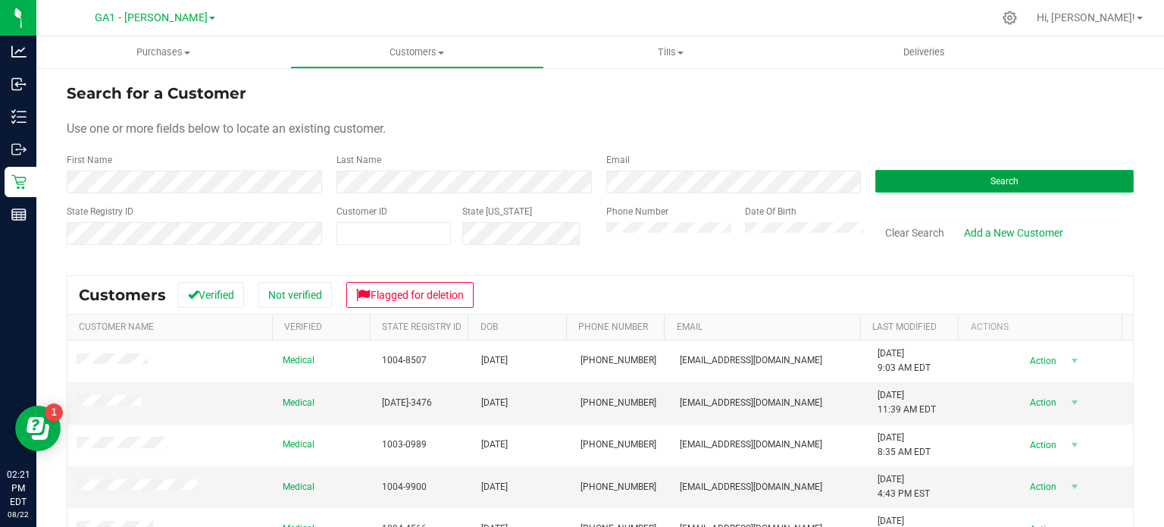
click at [985, 190] on button "Search" at bounding box center [1004, 181] width 258 height 23
click at [946, 180] on button "Search" at bounding box center [1004, 181] width 258 height 23
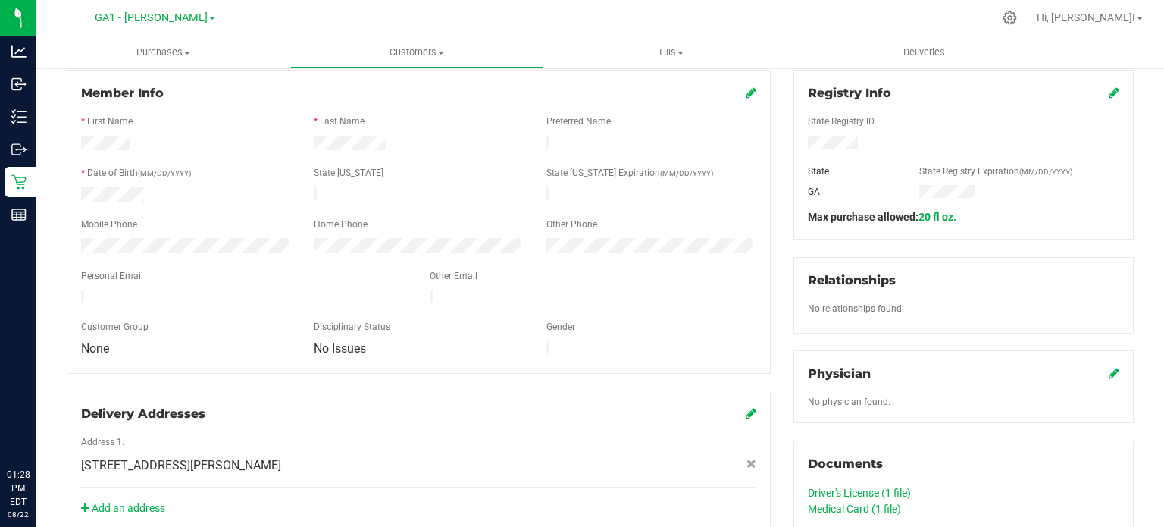
scroll to position [303, 0]
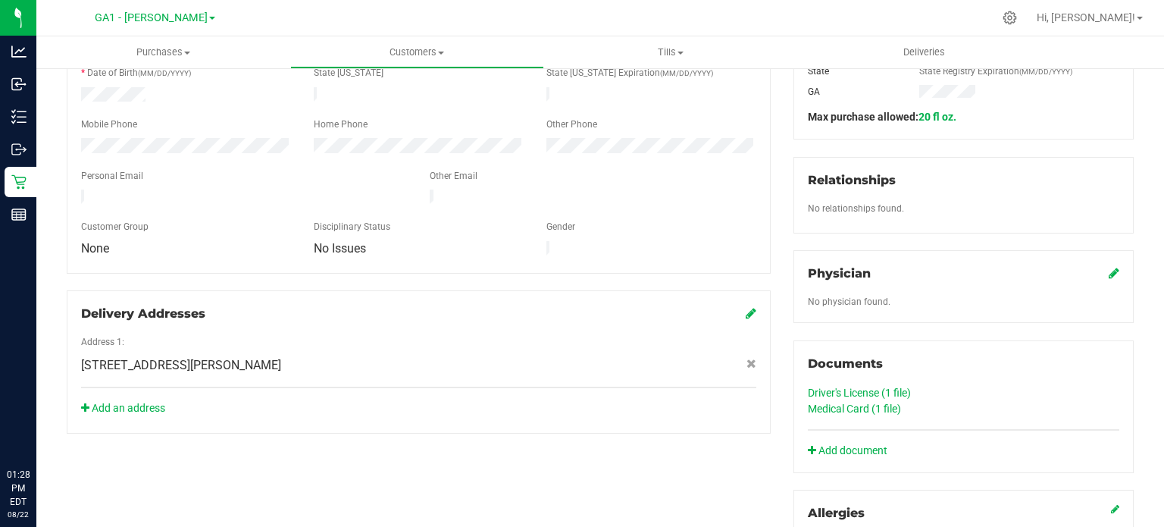
click at [859, 410] on link "Medical Card (1 file)" at bounding box center [854, 408] width 93 height 12
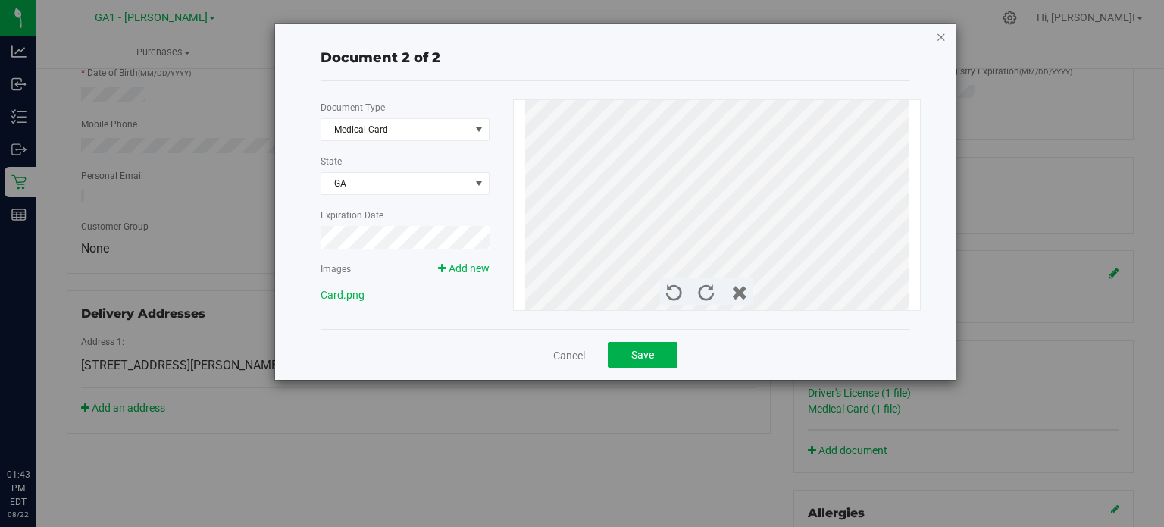
click at [940, 36] on icon "button" at bounding box center [941, 36] width 11 height 18
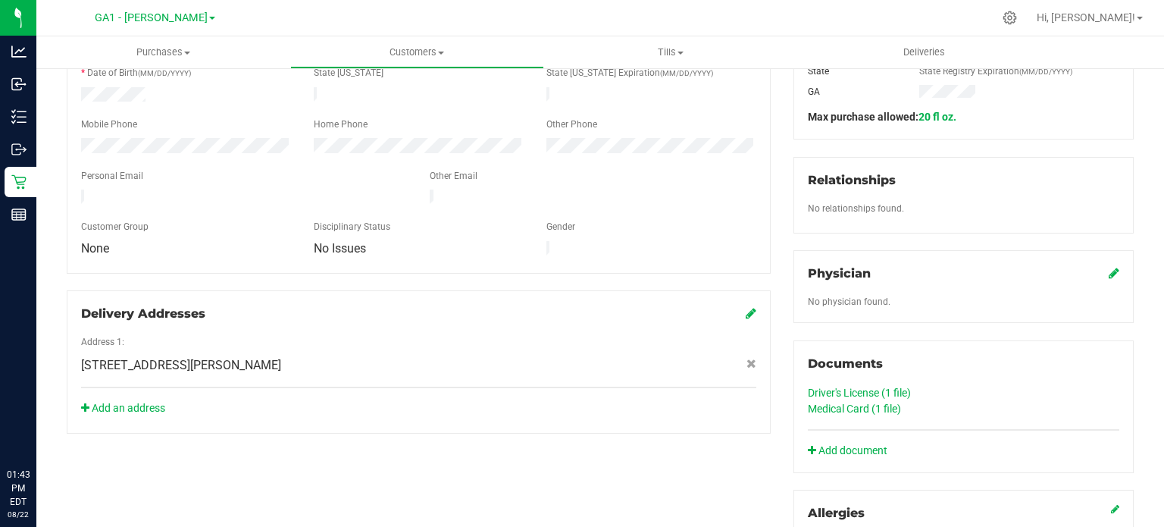
click at [850, 387] on link "Driver's License (1 file)" at bounding box center [859, 393] width 103 height 12
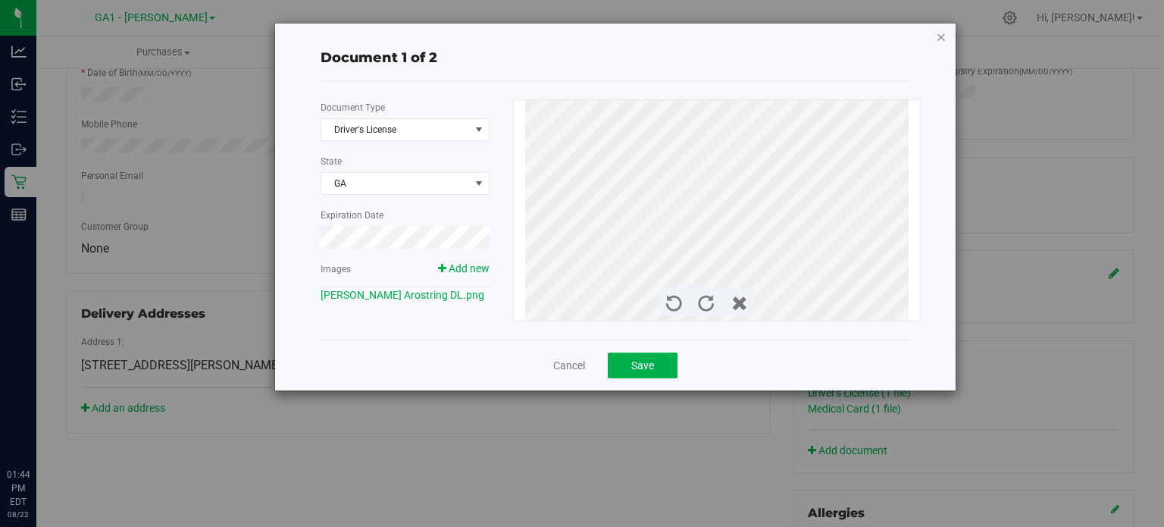
click at [943, 36] on icon "button" at bounding box center [941, 36] width 11 height 18
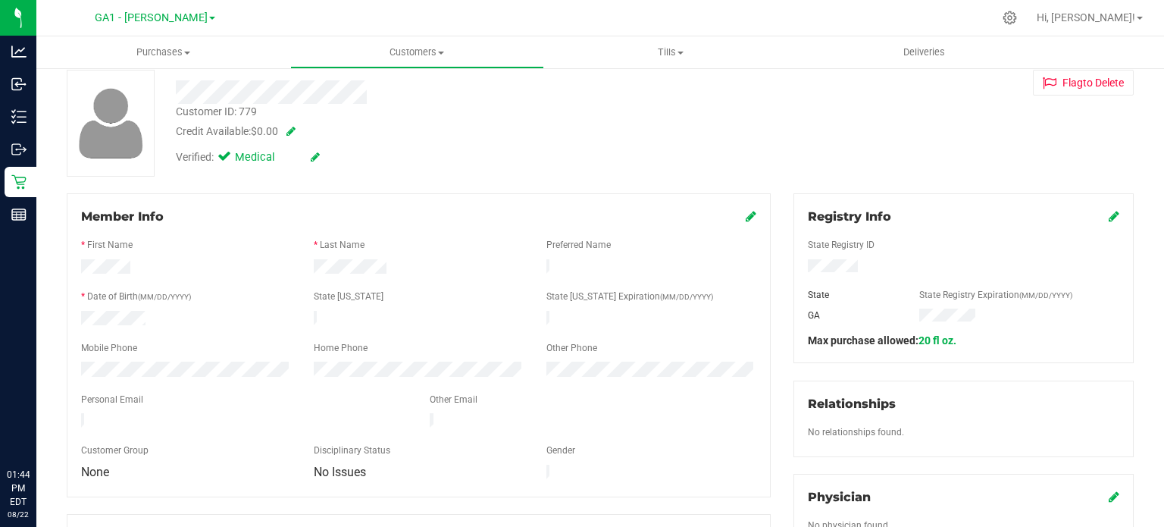
scroll to position [76, 0]
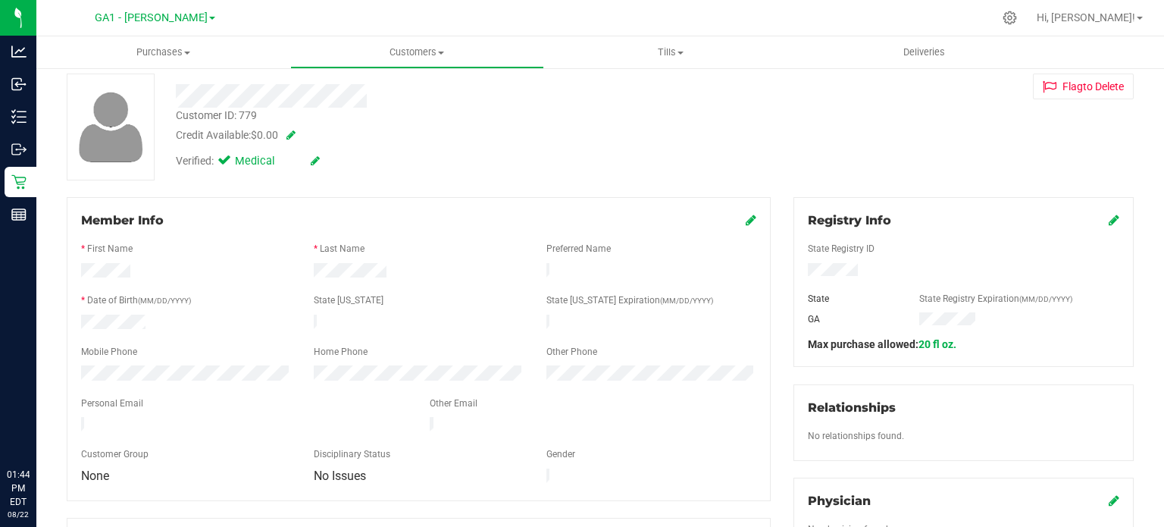
click at [377, 327] on form "Member Info * First Name * Last Name Preferred Name * Date of Birth (MM/DD/YYYY…" at bounding box center [418, 348] width 675 height 274
click at [373, 320] on div at bounding box center [418, 324] width 233 height 18
click at [746, 216] on icon at bounding box center [751, 220] width 11 height 12
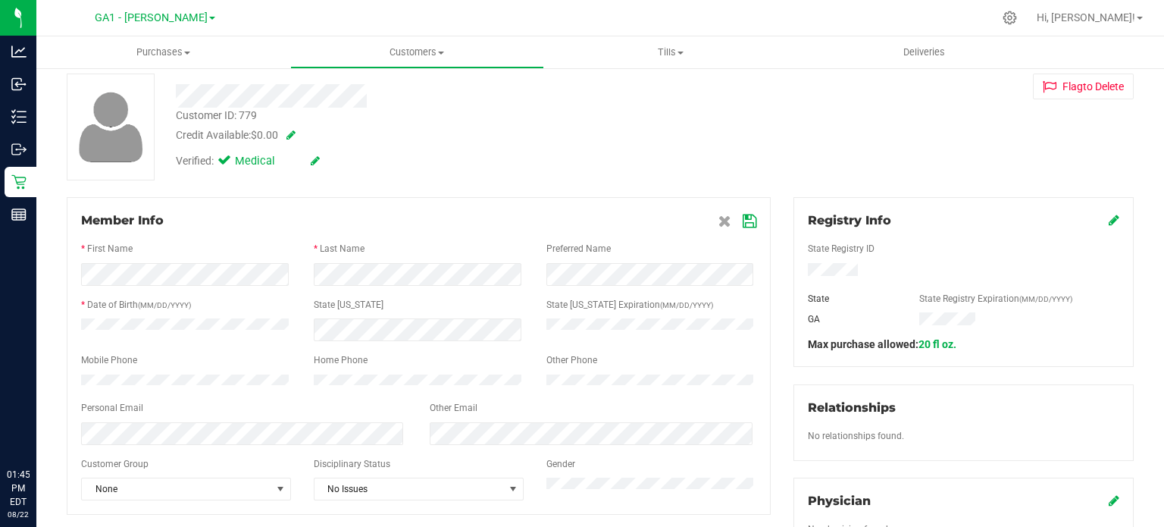
click at [743, 225] on icon at bounding box center [750, 221] width 14 height 12
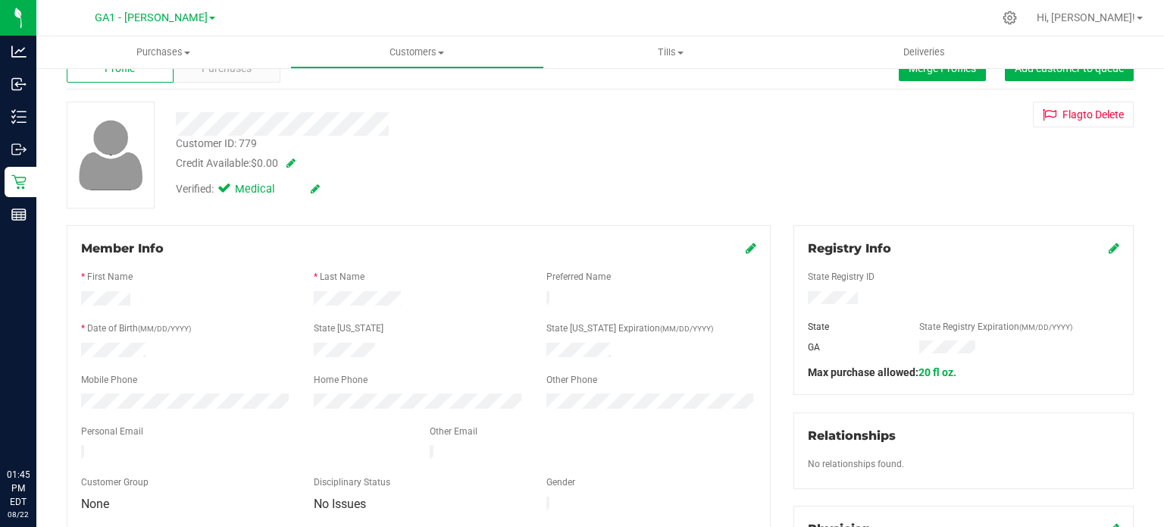
scroll to position [0, 0]
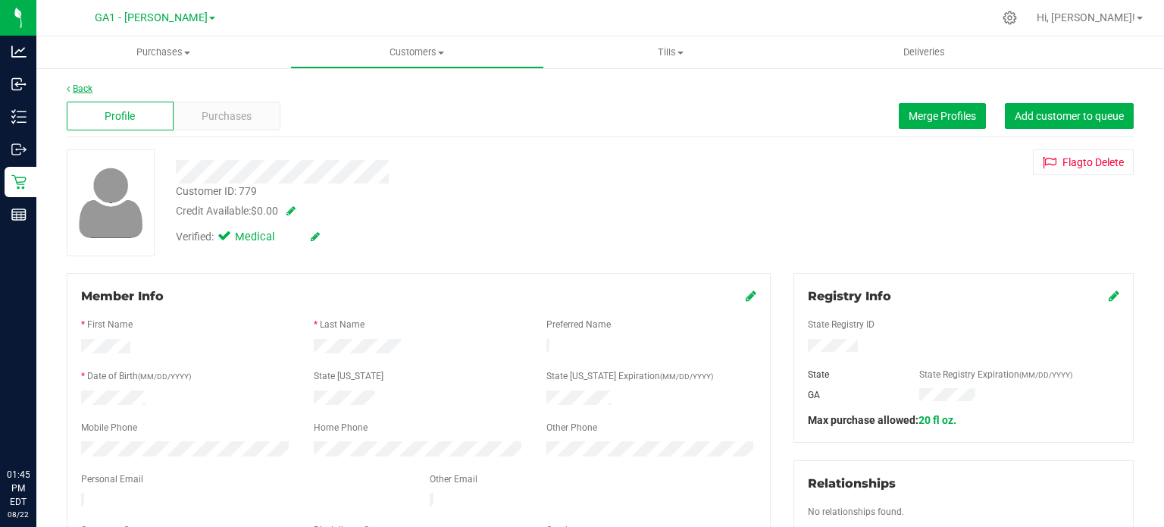
click at [79, 92] on link "Back" at bounding box center [80, 88] width 26 height 11
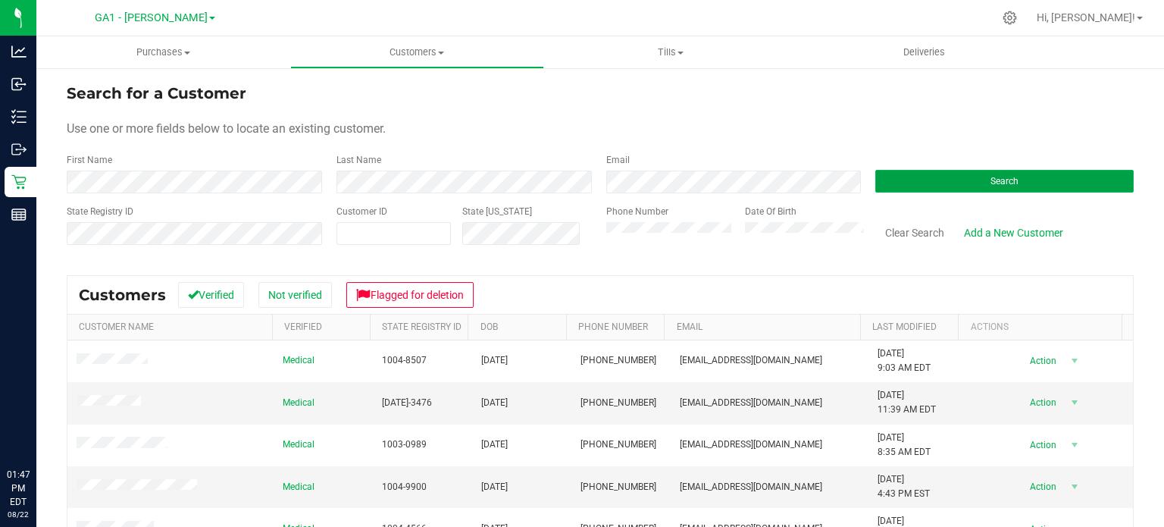
click at [991, 173] on button "Search" at bounding box center [1004, 181] width 258 height 23
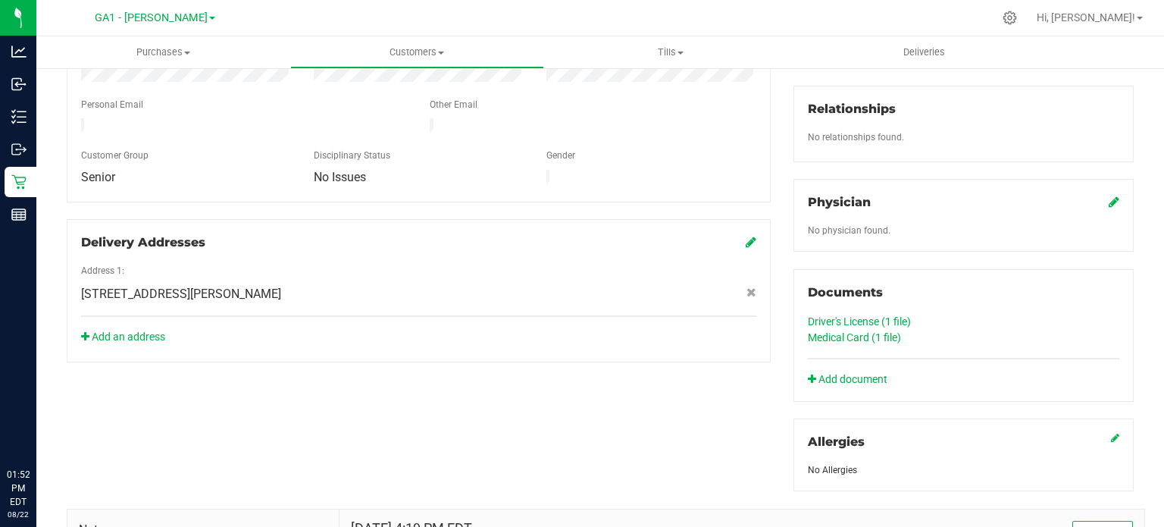
scroll to position [379, 0]
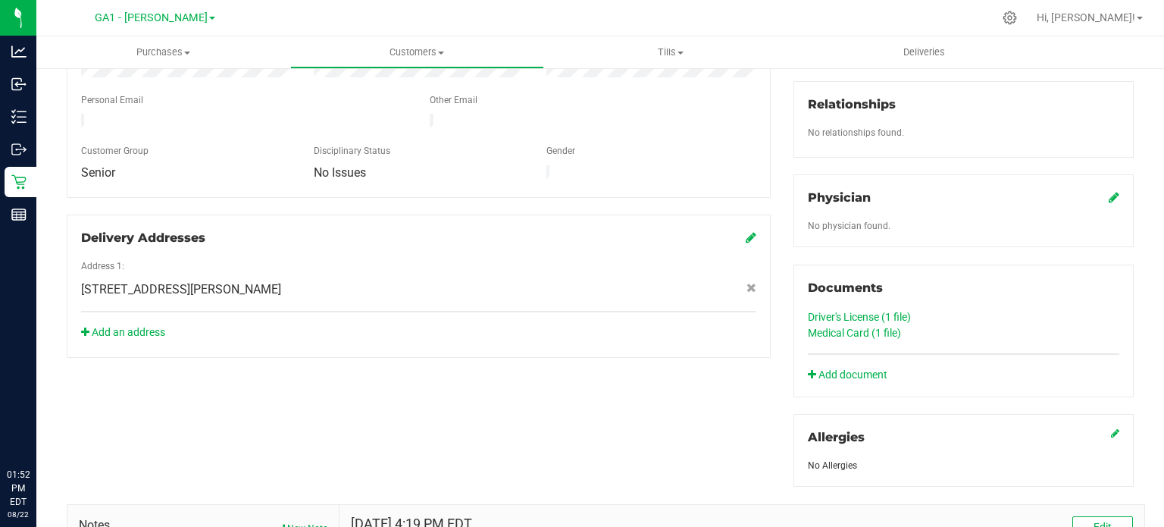
click at [862, 327] on link "Medical Card (1 file)" at bounding box center [854, 333] width 93 height 12
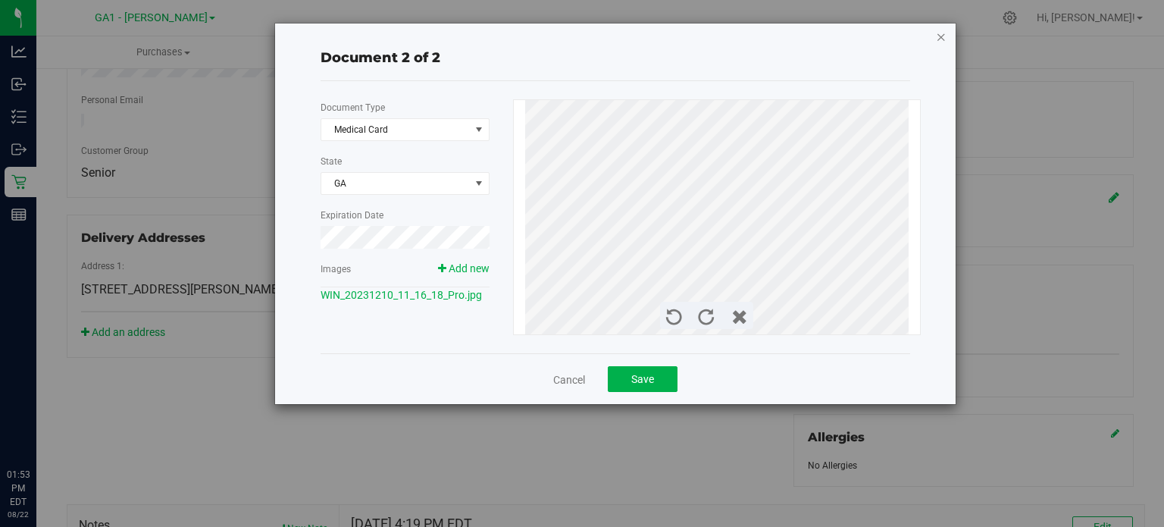
click at [942, 33] on icon "button" at bounding box center [941, 36] width 11 height 18
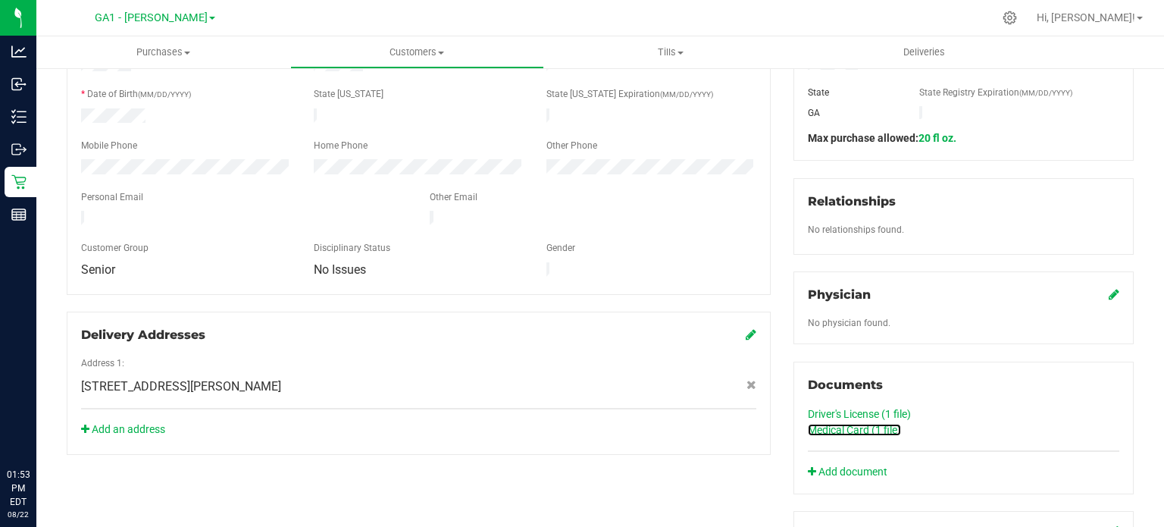
scroll to position [303, 0]
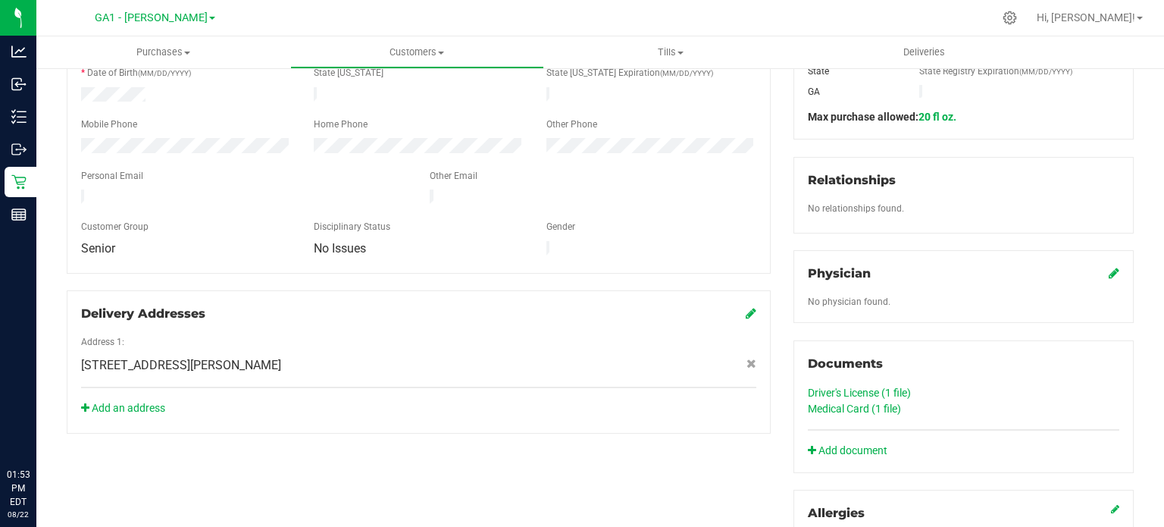
click at [858, 387] on link "Driver's License (1 file)" at bounding box center [859, 393] width 103 height 12
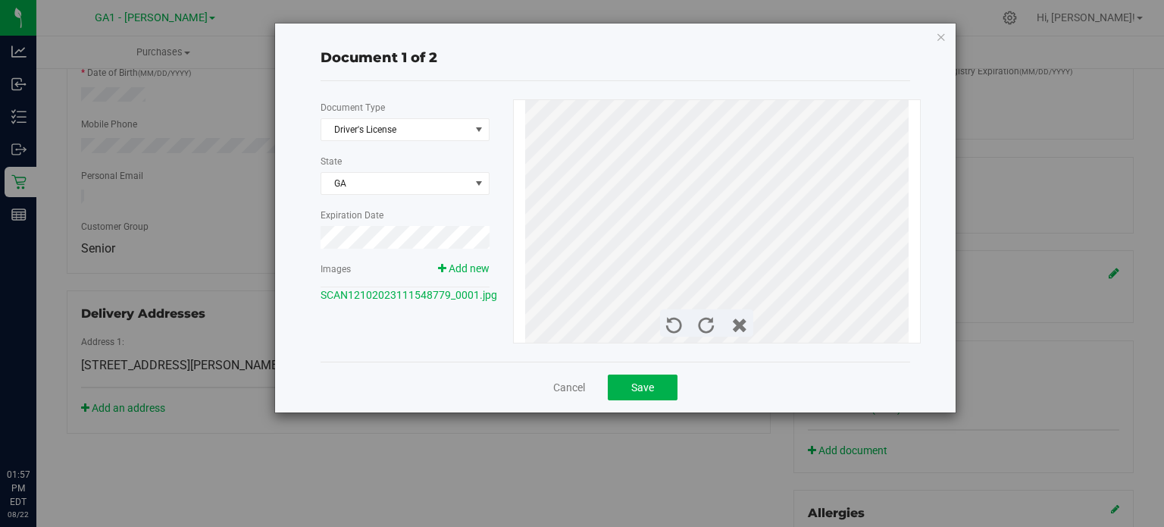
drag, startPoint x: 941, startPoint y: 33, endPoint x: 931, endPoint y: 38, distance: 10.9
click at [941, 33] on icon "button" at bounding box center [941, 36] width 11 height 18
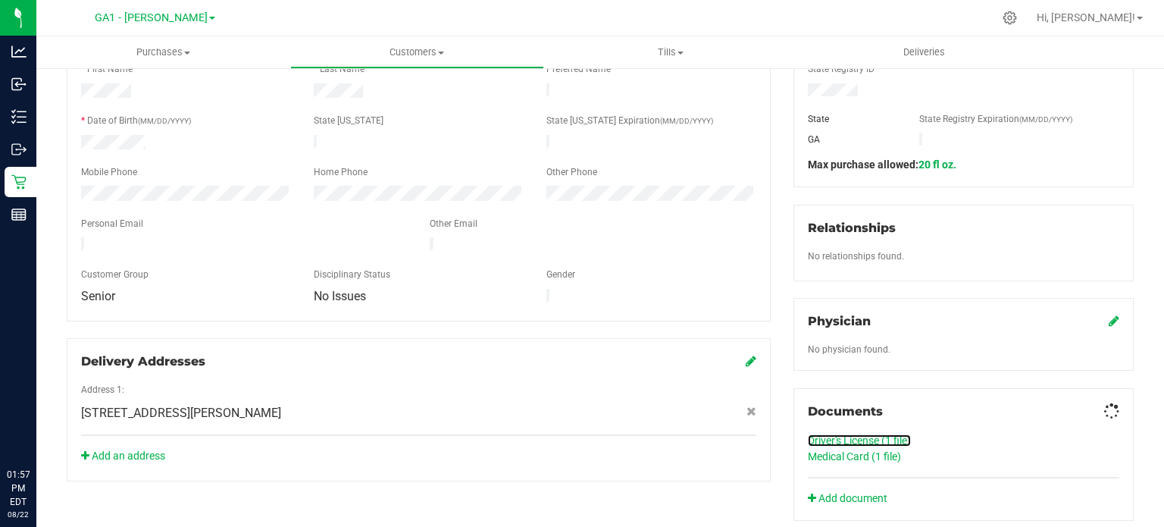
scroll to position [0, 0]
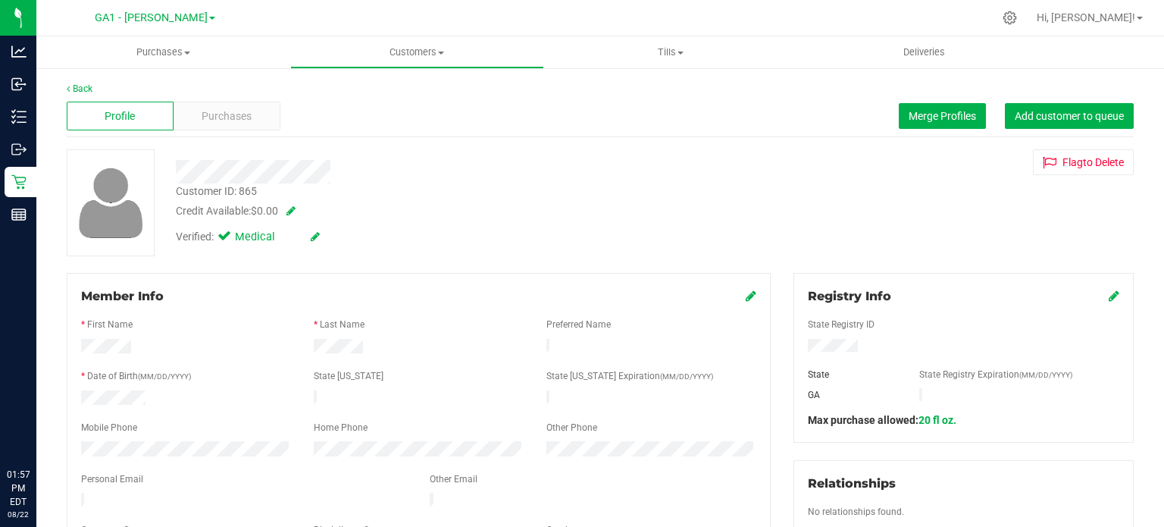
click at [746, 293] on icon at bounding box center [751, 296] width 11 height 12
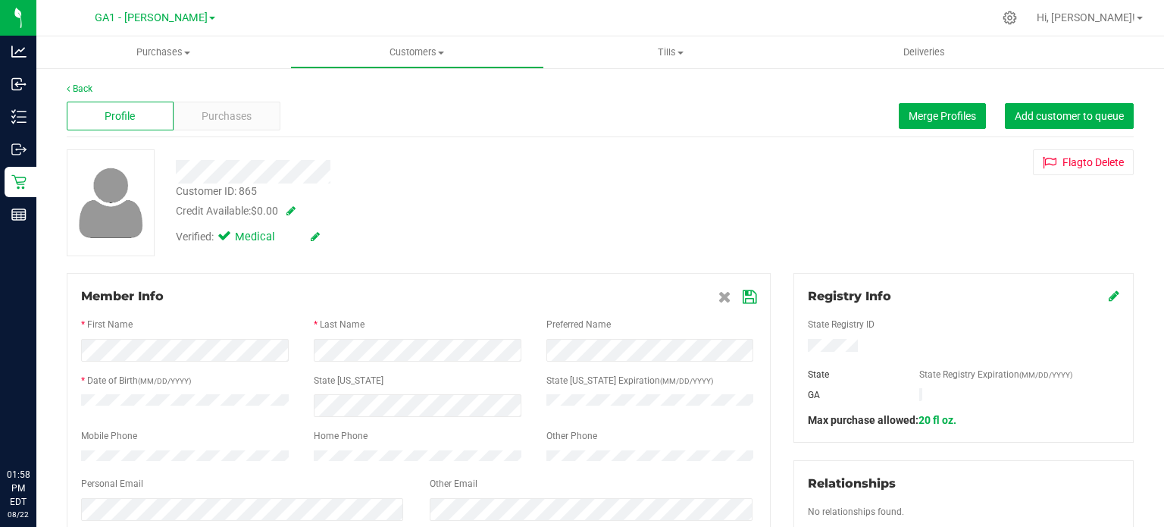
click at [744, 291] on icon at bounding box center [750, 297] width 14 height 12
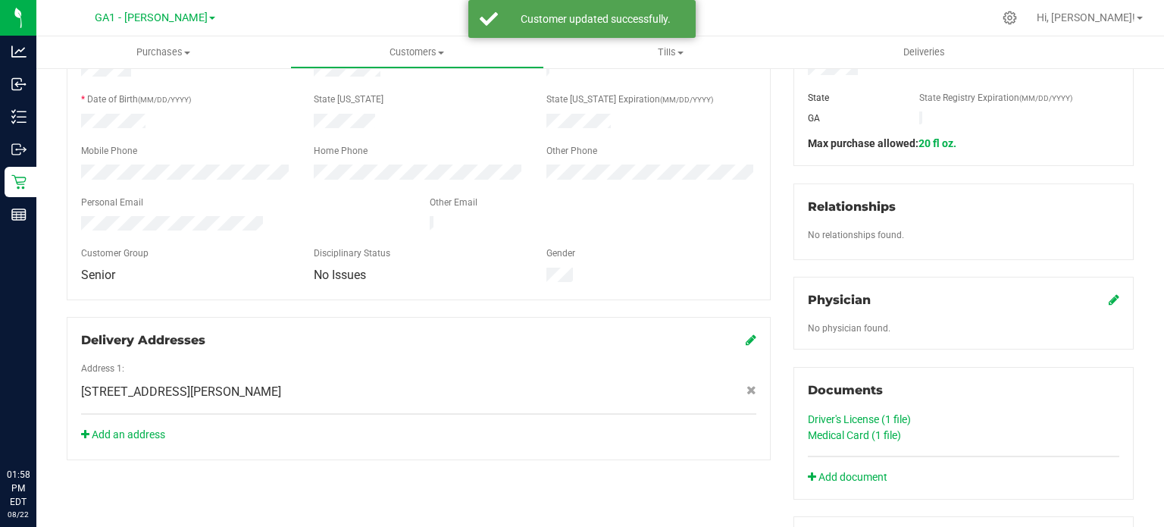
scroll to position [303, 0]
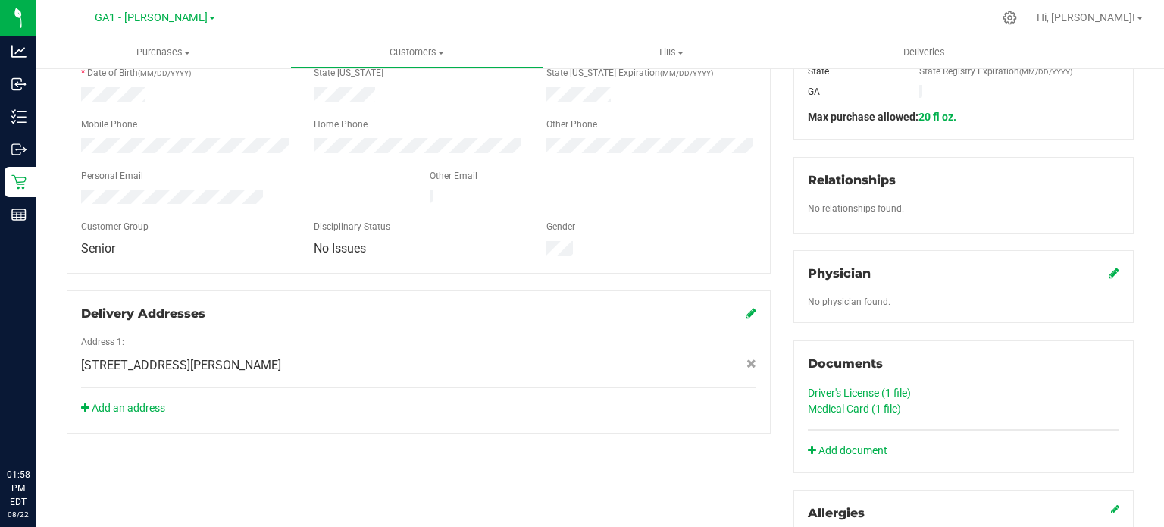
click at [888, 409] on link "Medical Card (1 file)" at bounding box center [854, 408] width 93 height 12
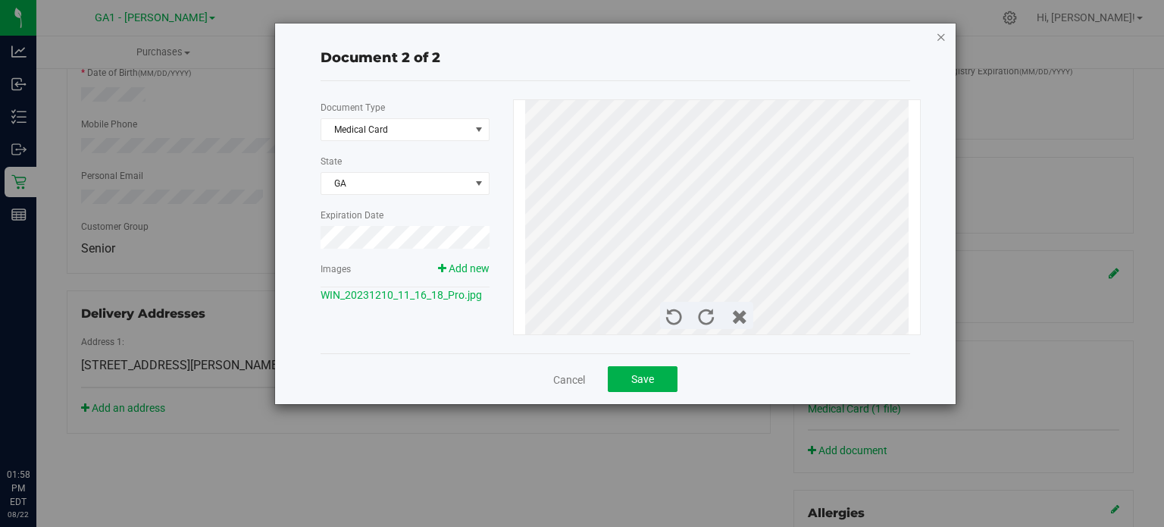
click at [943, 34] on icon "button" at bounding box center [941, 36] width 11 height 18
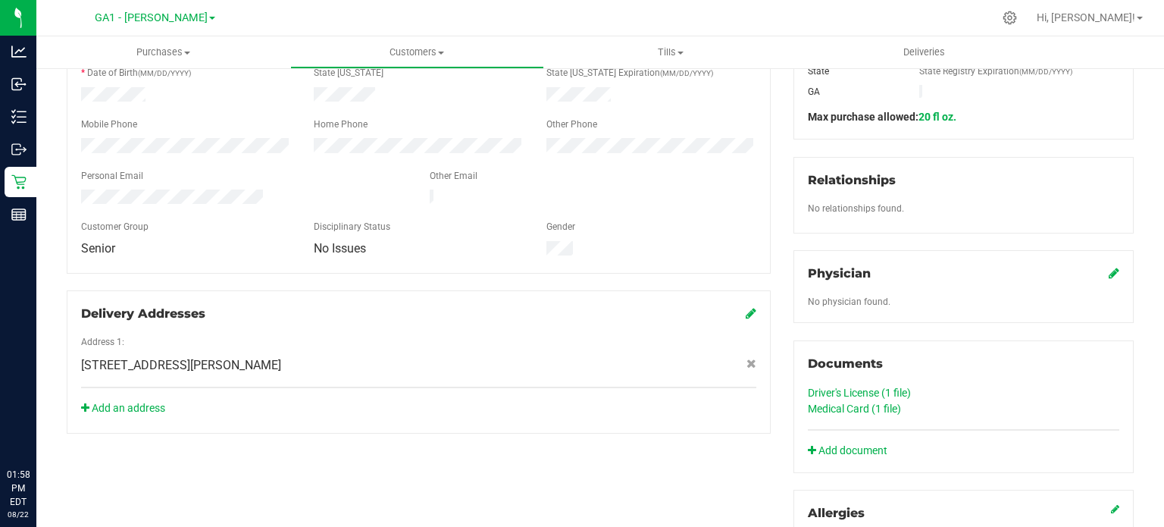
click at [878, 390] on link "Driver's License (1 file)" at bounding box center [859, 393] width 103 height 12
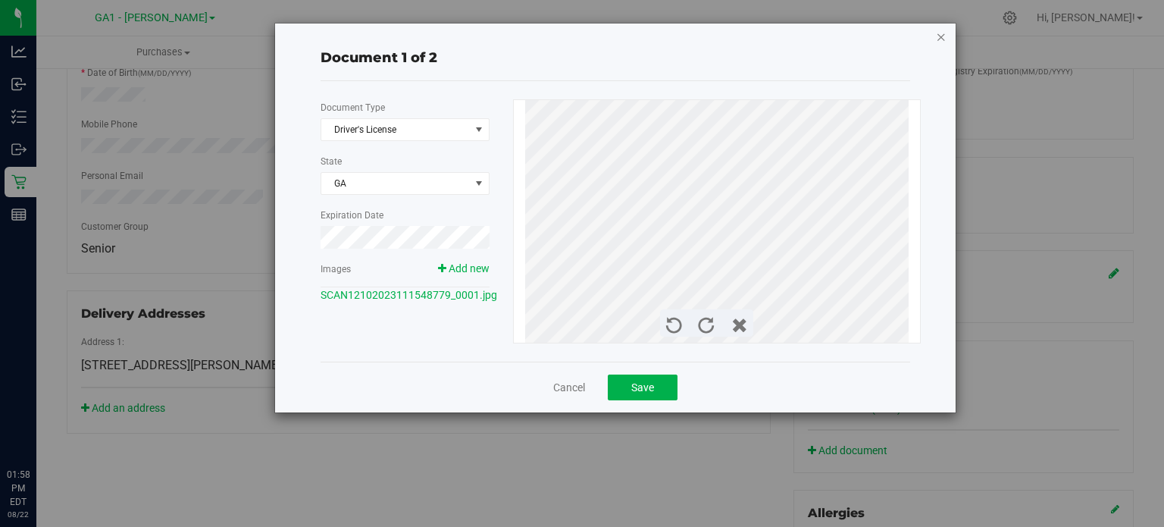
click at [938, 39] on icon "button" at bounding box center [941, 36] width 11 height 18
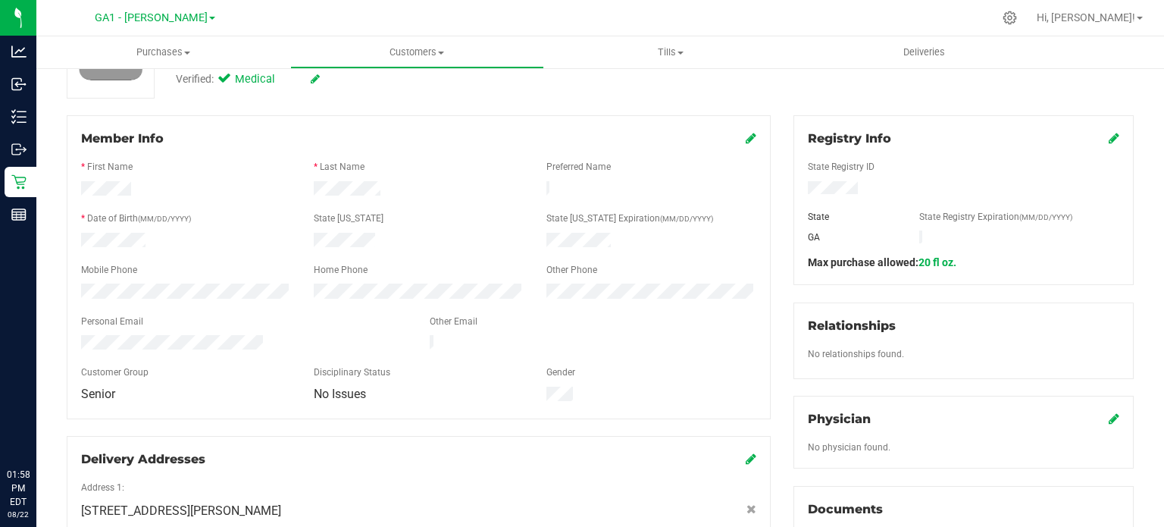
scroll to position [152, 0]
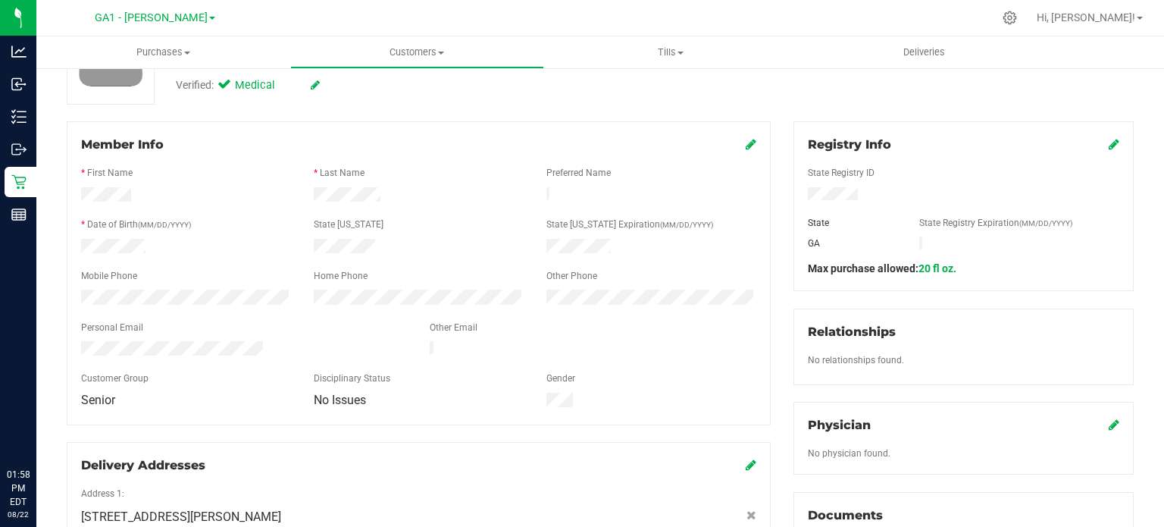
click at [382, 243] on div at bounding box center [418, 248] width 233 height 18
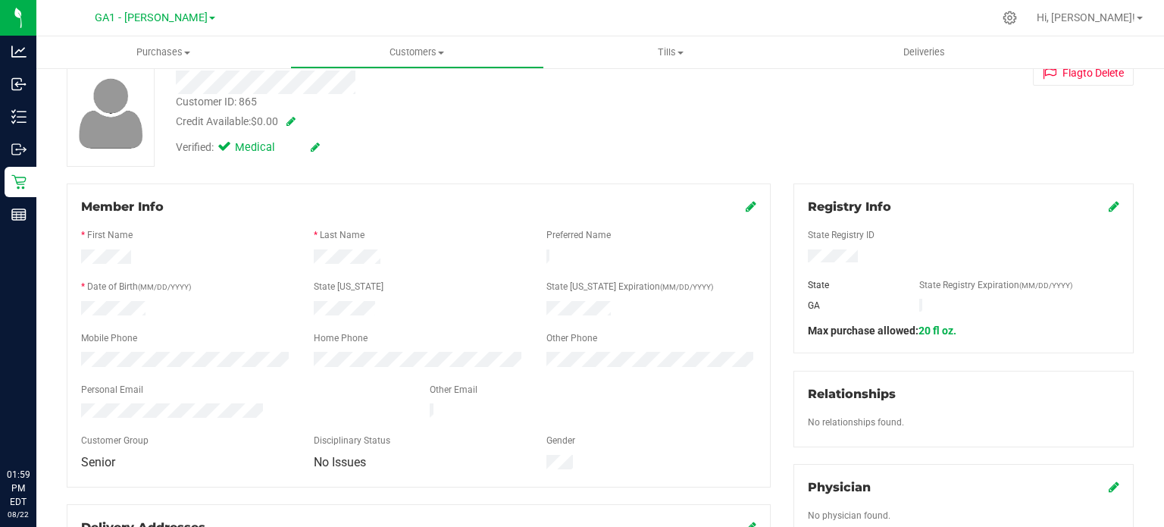
scroll to position [0, 0]
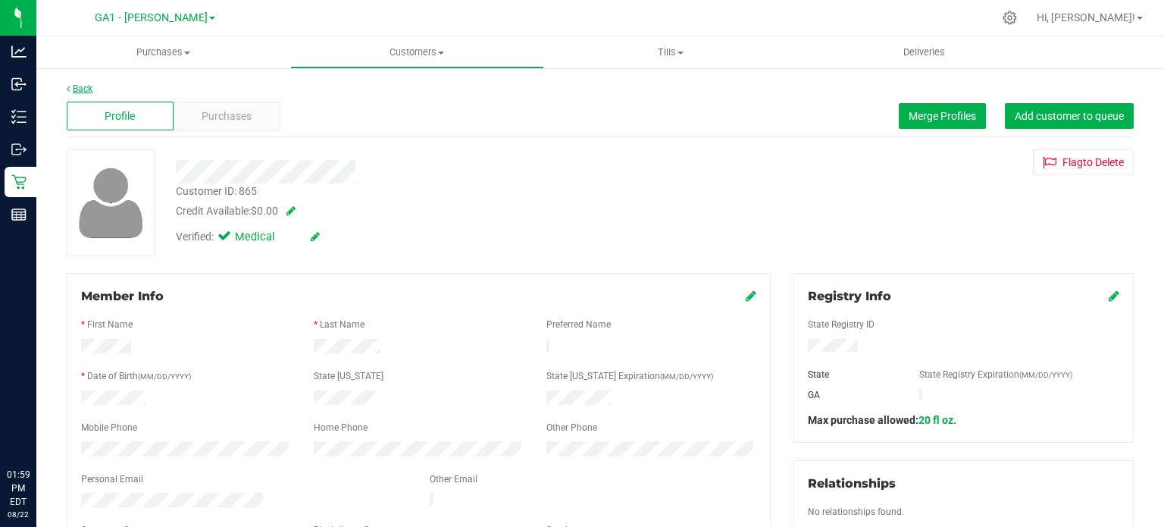
click at [91, 86] on link "Back" at bounding box center [80, 88] width 26 height 11
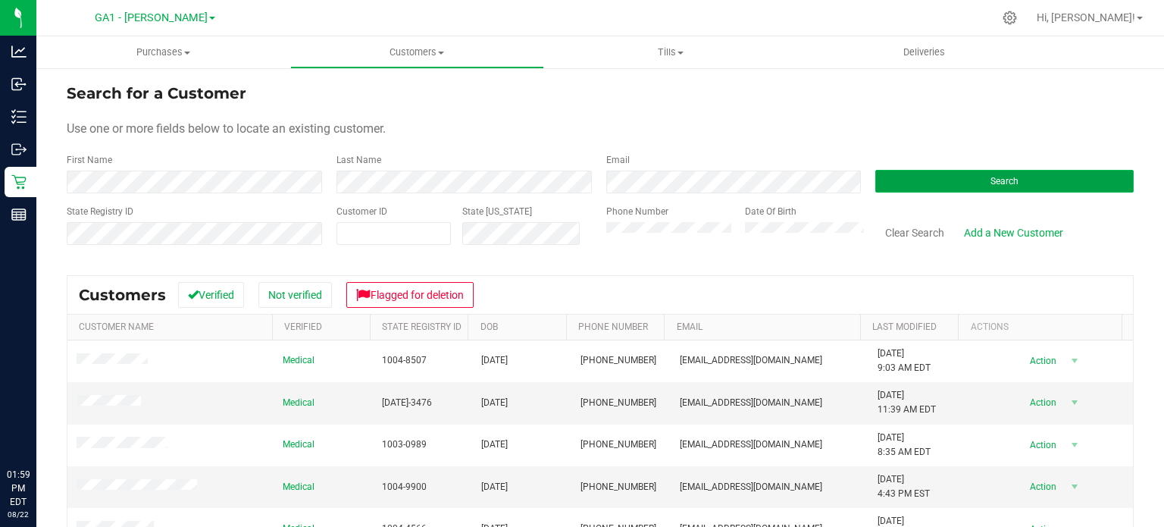
click at [1013, 182] on button "Search" at bounding box center [1004, 181] width 258 height 23
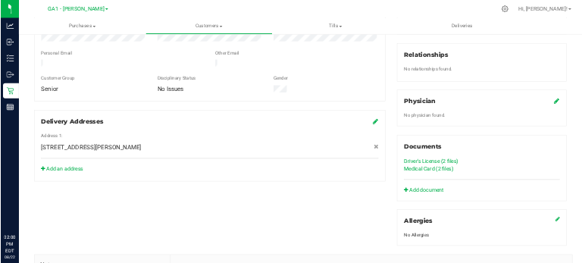
scroll to position [379, 0]
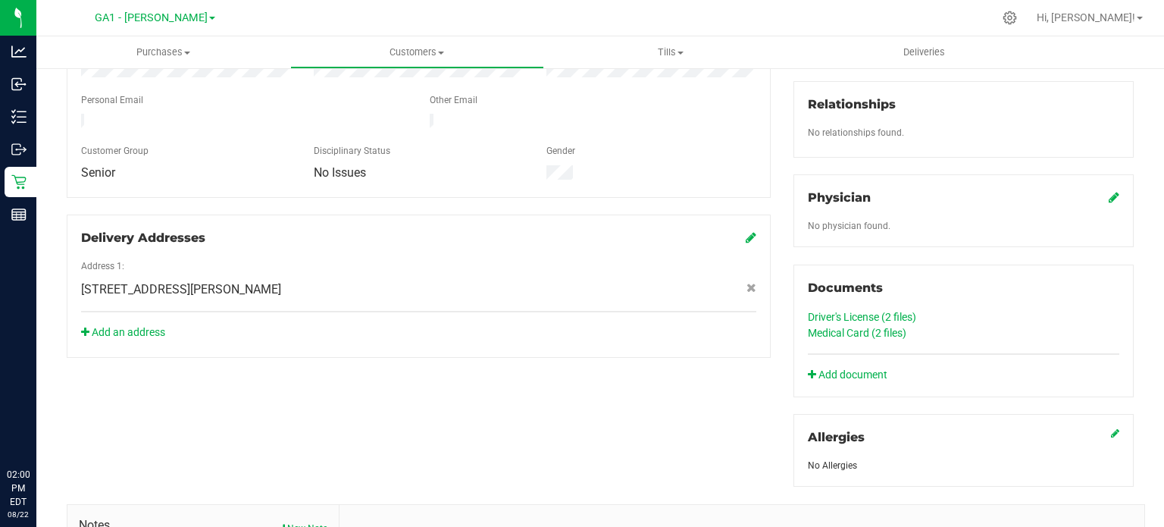
click at [841, 330] on link "Medical Card (2 files)" at bounding box center [857, 333] width 99 height 12
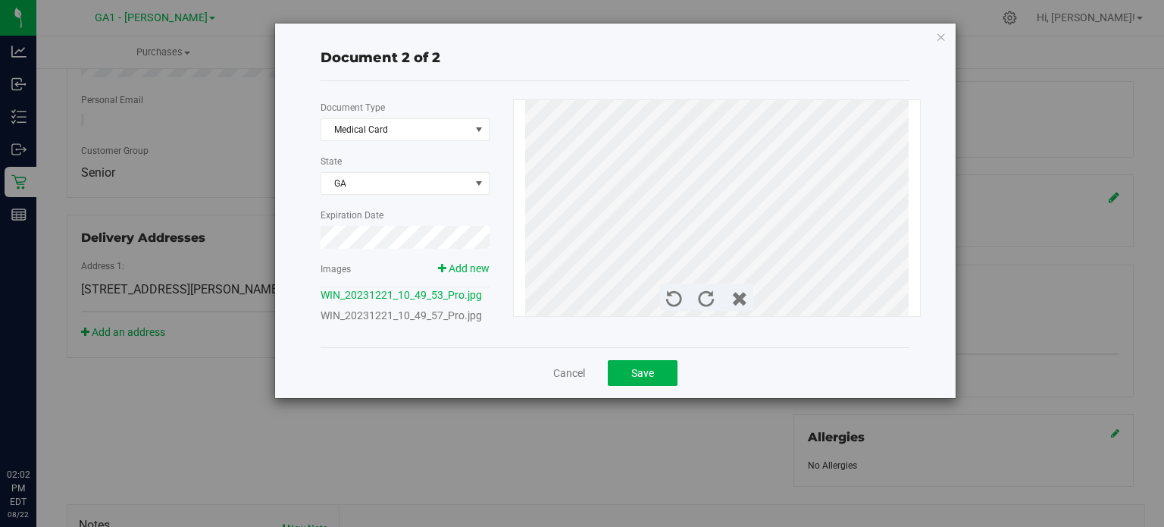
click at [366, 321] on link "WIN_20231221_10_49_57_Pro.jpg" at bounding box center [401, 315] width 161 height 12
click at [379, 315] on link "WIN_20231221_10_49_57_Pro.jpg" at bounding box center [401, 315] width 161 height 12
click at [393, 299] on link "WIN_20231221_10_49_53_Pro.jpg" at bounding box center [401, 295] width 161 height 12
click at [938, 33] on icon "button" at bounding box center [941, 36] width 11 height 18
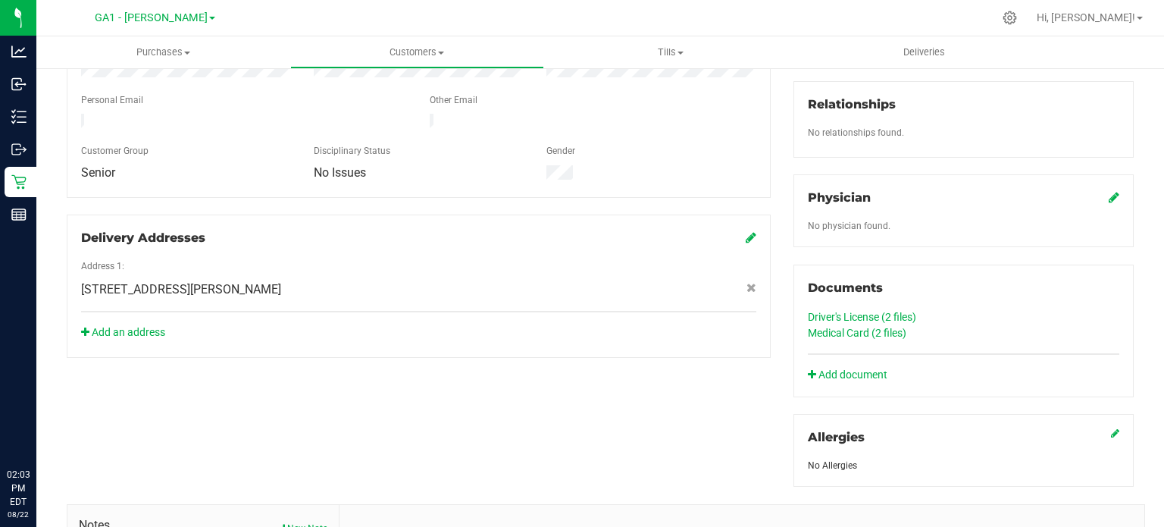
click at [833, 312] on link "Driver's License (2 files)" at bounding box center [862, 317] width 108 height 12
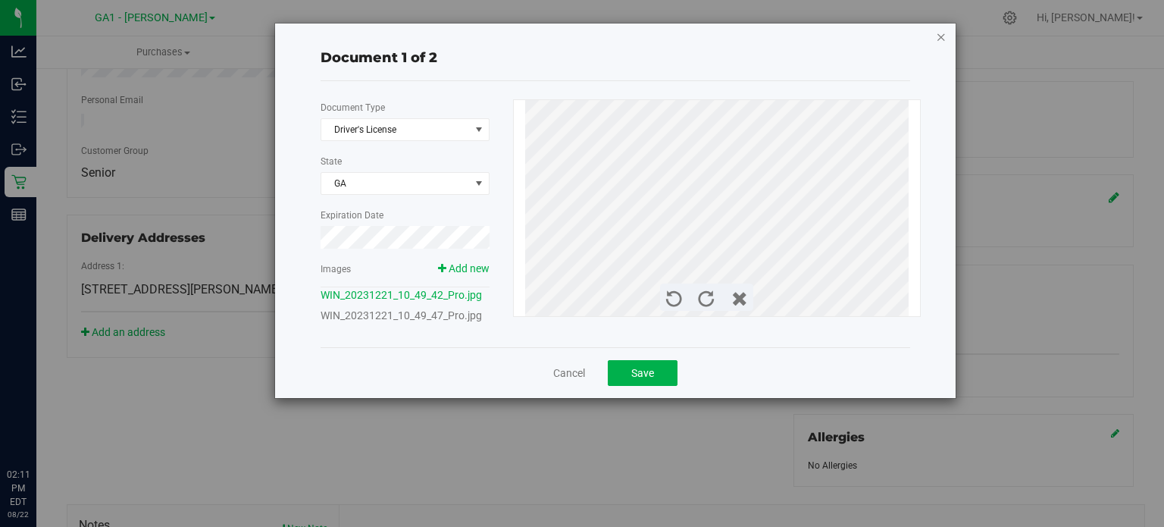
click at [943, 36] on icon "button" at bounding box center [941, 36] width 11 height 18
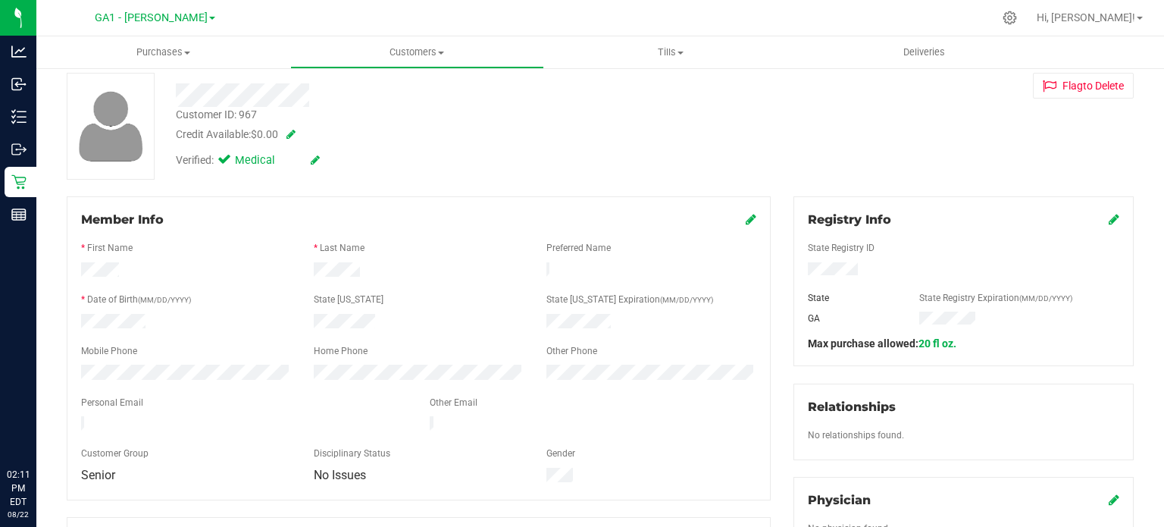
scroll to position [76, 0]
click at [746, 215] on icon at bounding box center [751, 220] width 11 height 12
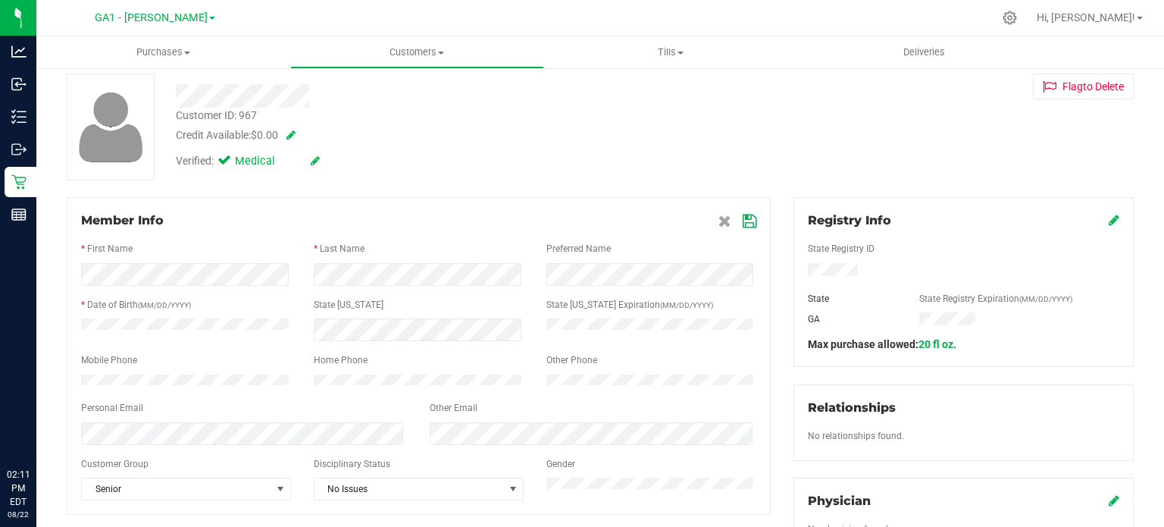
click at [745, 215] on icon at bounding box center [750, 221] width 14 height 12
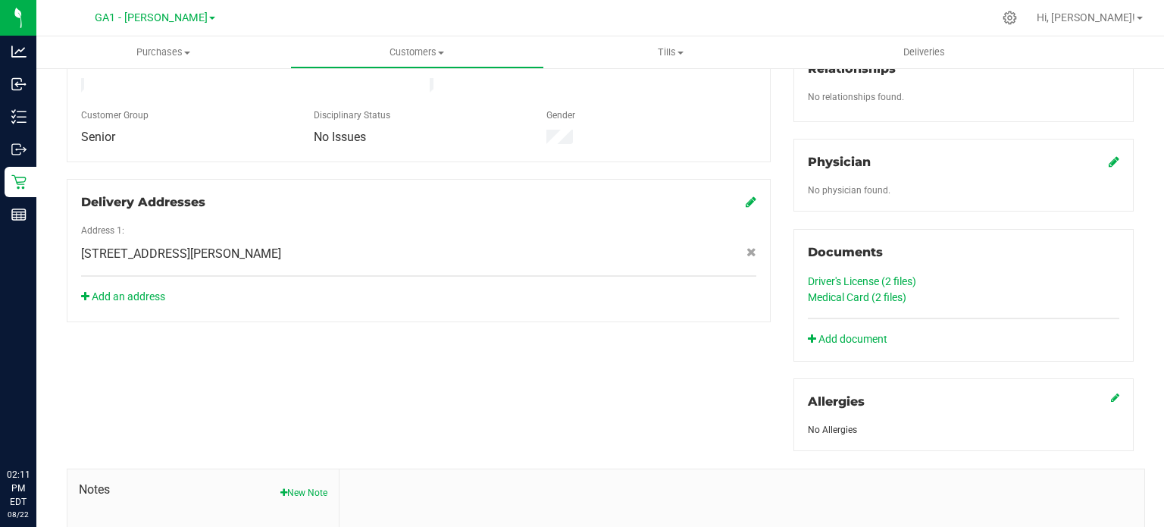
scroll to position [531, 0]
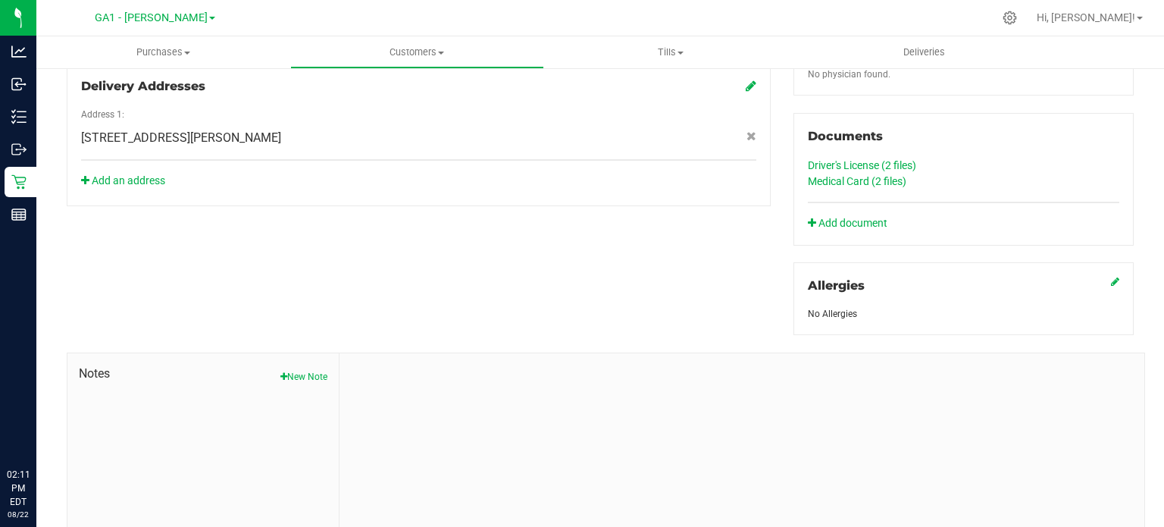
click at [864, 179] on link "Medical Card (2 files)" at bounding box center [857, 181] width 99 height 12
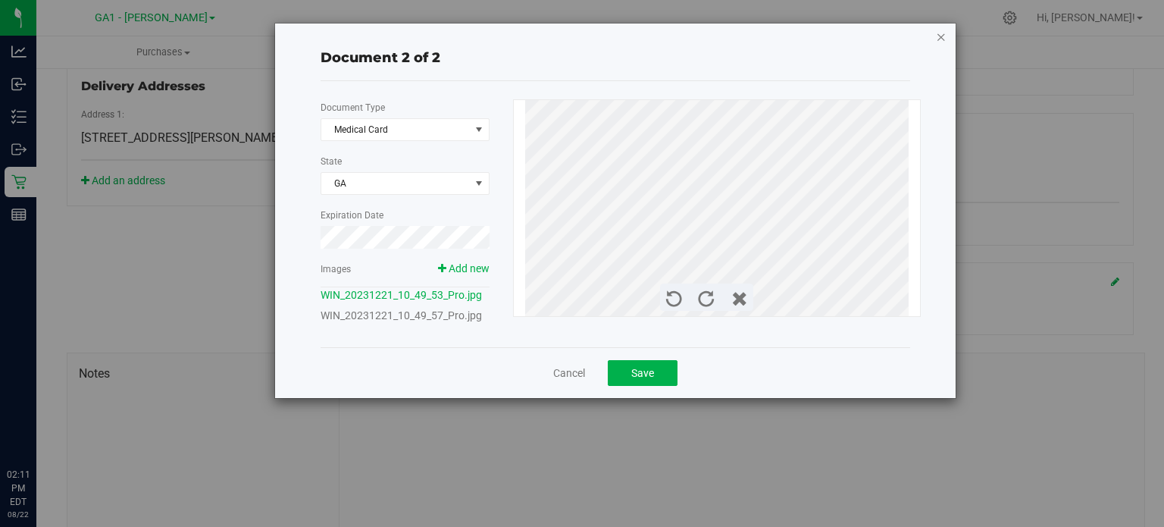
click at [941, 36] on icon "button" at bounding box center [941, 36] width 11 height 18
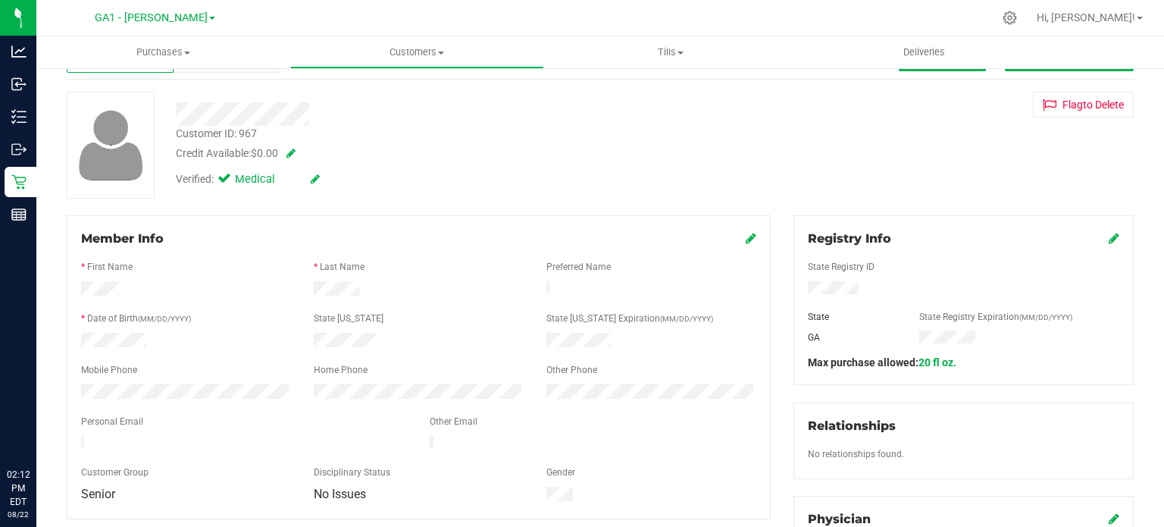
scroll to position [0, 0]
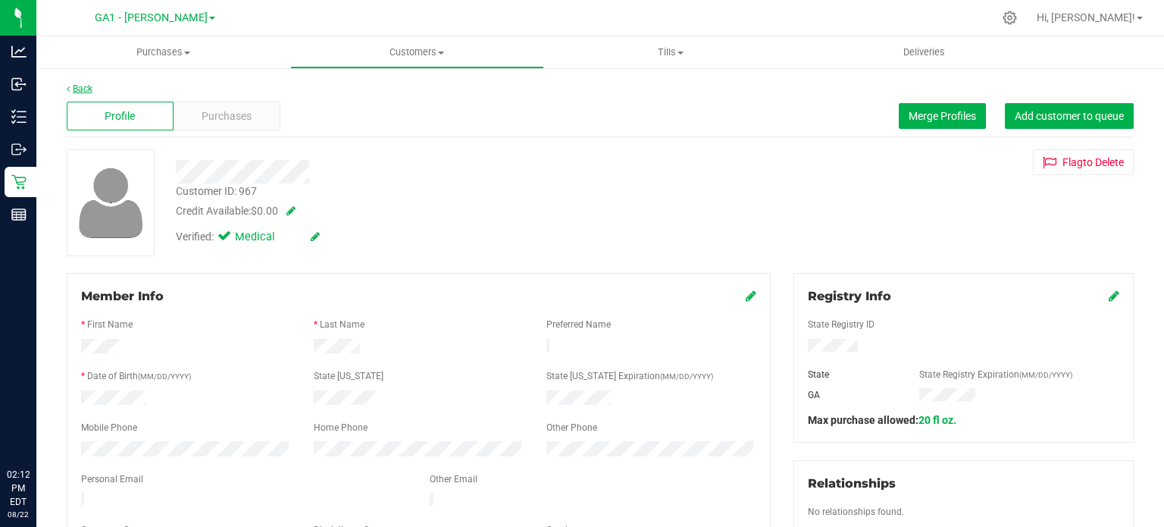
click at [80, 87] on link "Back" at bounding box center [80, 88] width 26 height 11
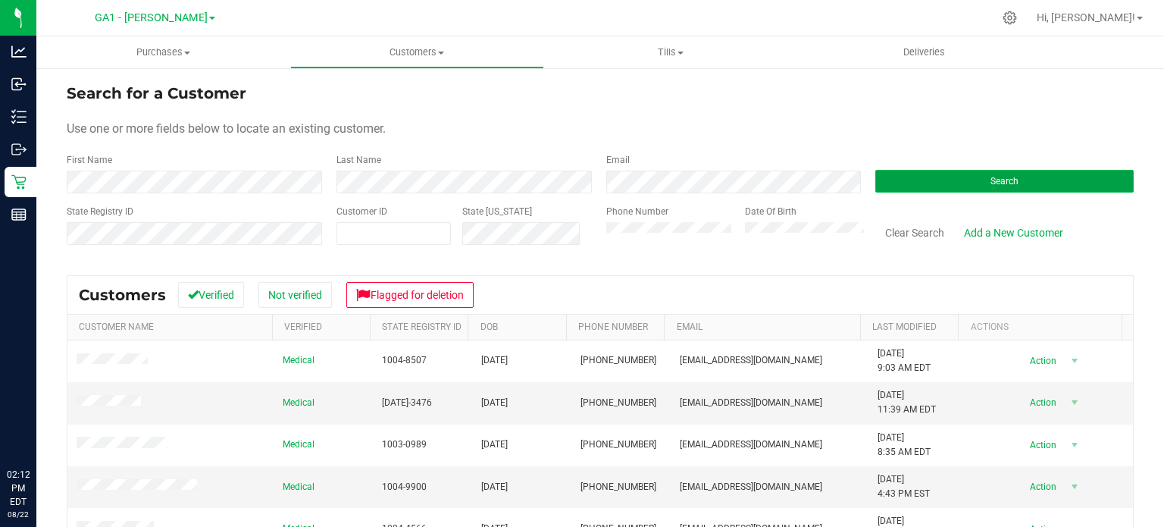
click at [934, 183] on button "Search" at bounding box center [1004, 181] width 258 height 23
